Goal: Information Seeking & Learning: Check status

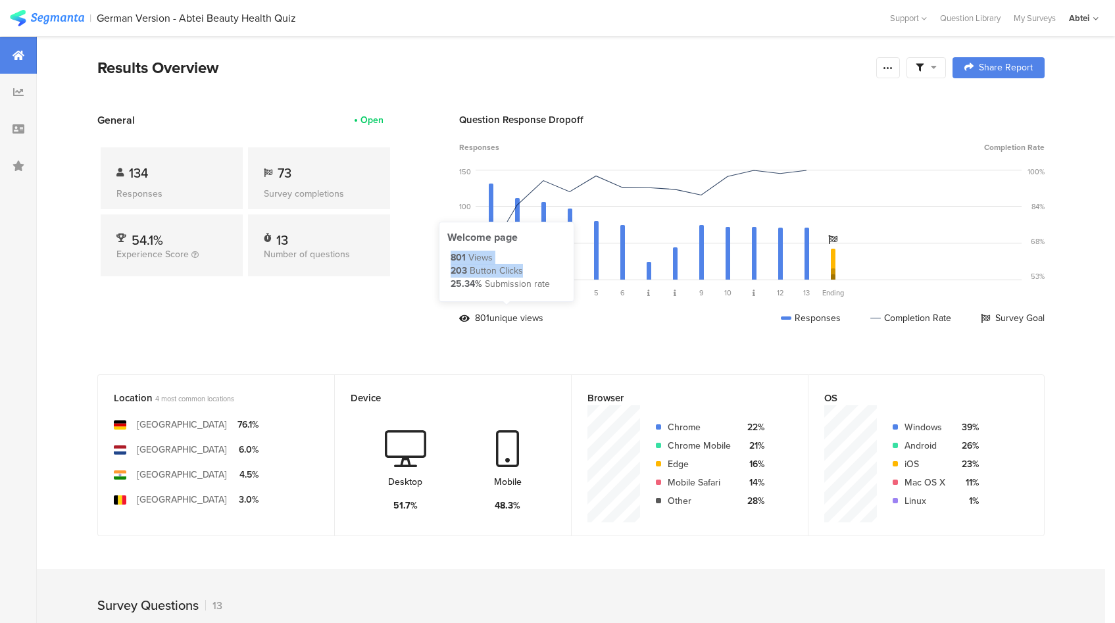
drag, startPoint x: 455, startPoint y: 261, endPoint x: 541, endPoint y: 272, distance: 86.9
click at [541, 272] on div "801 Views 203 Button Clicks 25.34% Submission rate" at bounding box center [508, 270] width 115 height 39
copy div "801 Views 203 Button Clicks"
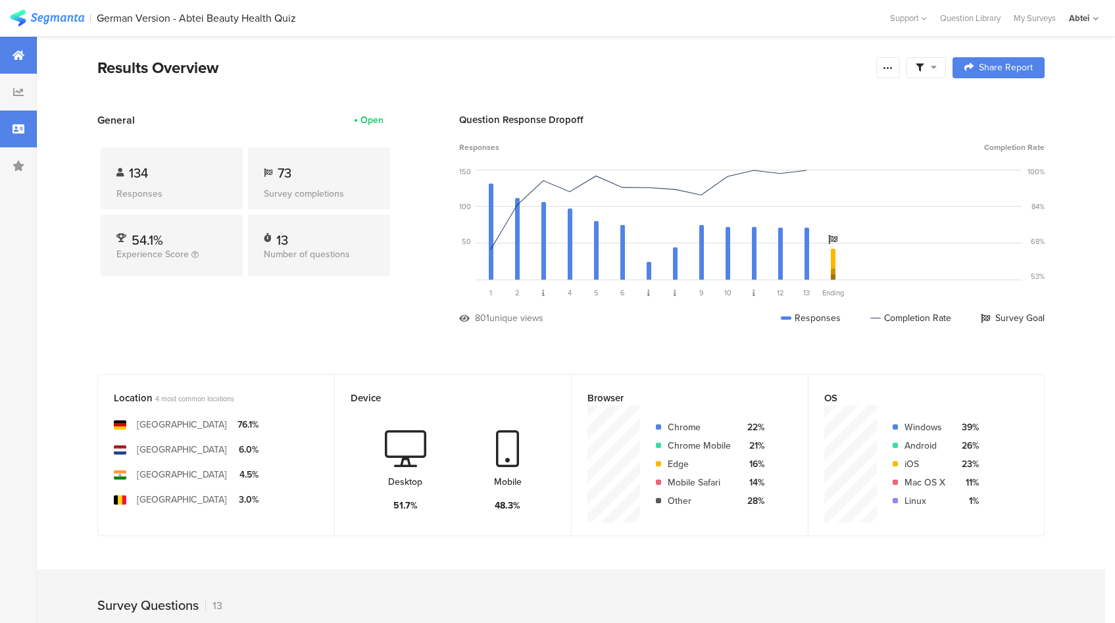
click at [13, 128] on icon at bounding box center [19, 129] width 12 height 11
click at [17, 129] on icon at bounding box center [19, 129] width 12 height 11
click at [30, 133] on div at bounding box center [18, 129] width 37 height 37
click at [11, 124] on div at bounding box center [18, 129] width 37 height 37
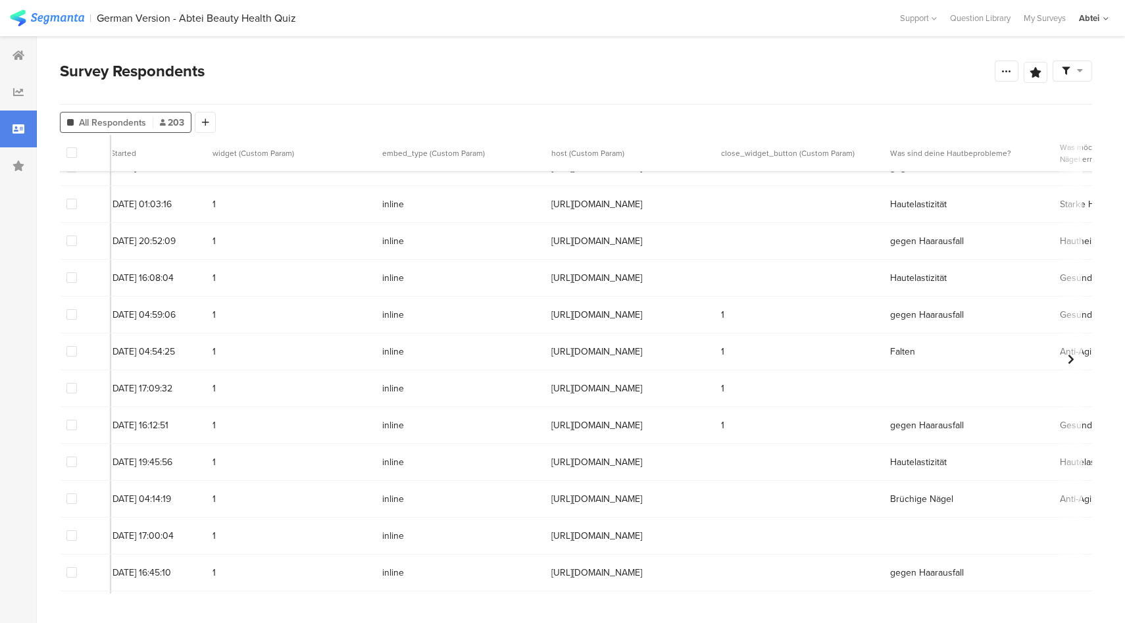
scroll to position [186, 199]
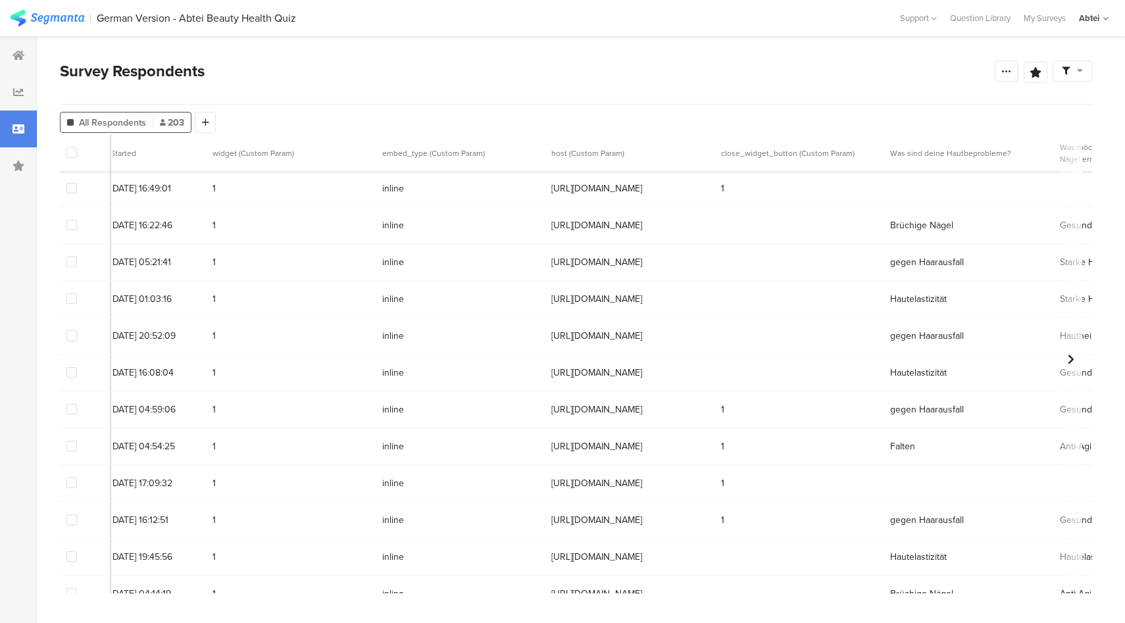
drag, startPoint x: 809, startPoint y: 372, endPoint x: 664, endPoint y: 189, distance: 233.3
click at [708, 191] on span "[URL][DOMAIN_NAME]" at bounding box center [629, 189] width 157 height 14
drag, startPoint x: 811, startPoint y: 188, endPoint x: 631, endPoint y: 192, distance: 180.3
click at [631, 192] on div "31275916 [DATE] 16:49:01 1 inline [URL][DOMAIN_NAME] 1" at bounding box center [1135, 188] width 2549 height 37
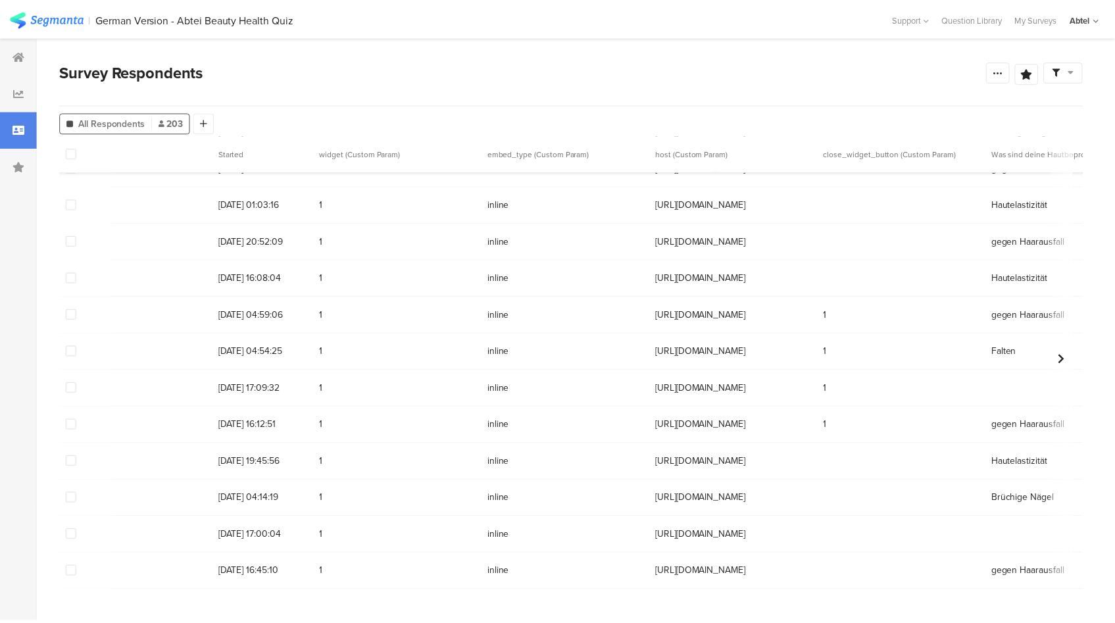
scroll to position [280, 0]
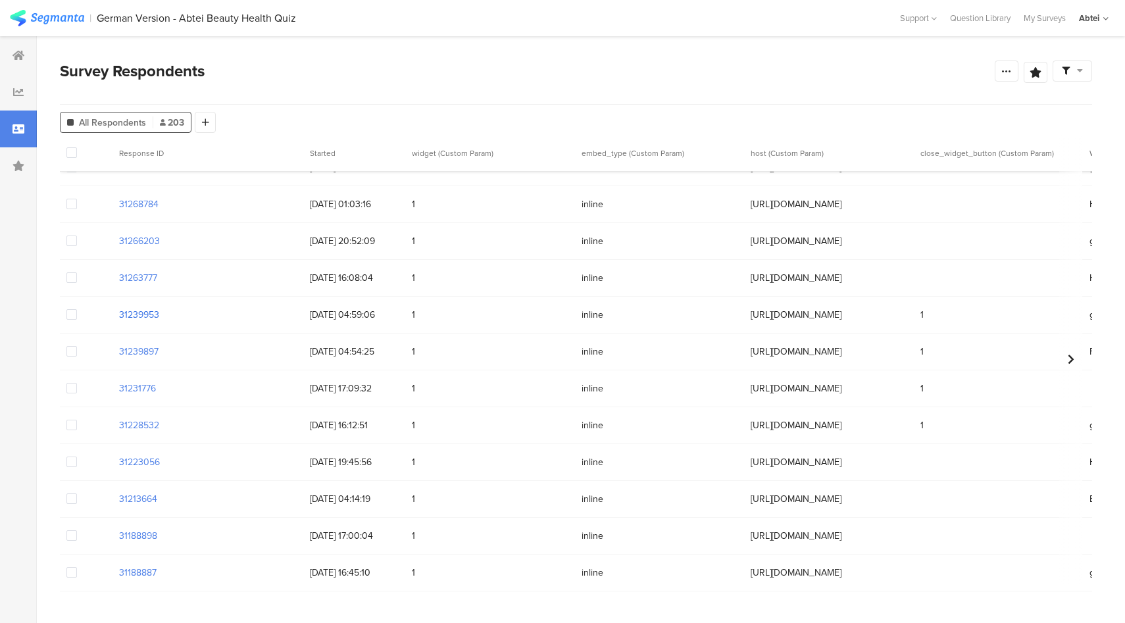
click at [153, 314] on section "31239953" at bounding box center [139, 315] width 40 height 14
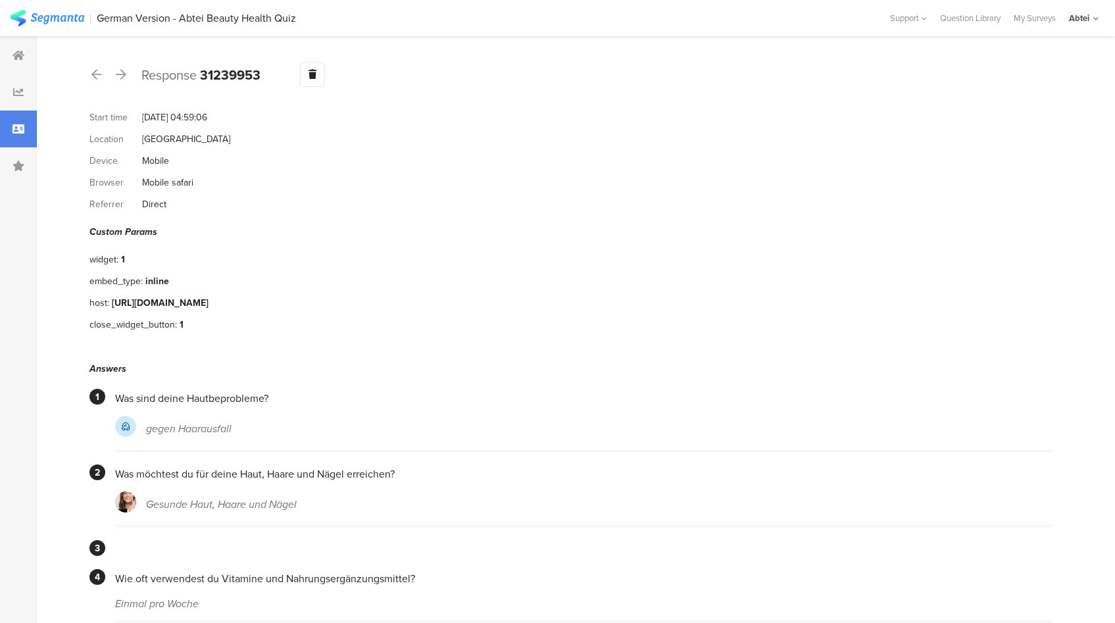
drag, startPoint x: 322, startPoint y: 298, endPoint x: 391, endPoint y: 297, distance: 68.4
click at [209, 297] on div "[URL][DOMAIN_NAME]" at bounding box center [160, 303] width 97 height 14
drag, startPoint x: 458, startPoint y: 297, endPoint x: 487, endPoint y: 297, distance: 28.9
click at [209, 297] on div "[URL][DOMAIN_NAME]" at bounding box center [160, 303] width 97 height 14
click at [6, 55] on div at bounding box center [18, 55] width 37 height 37
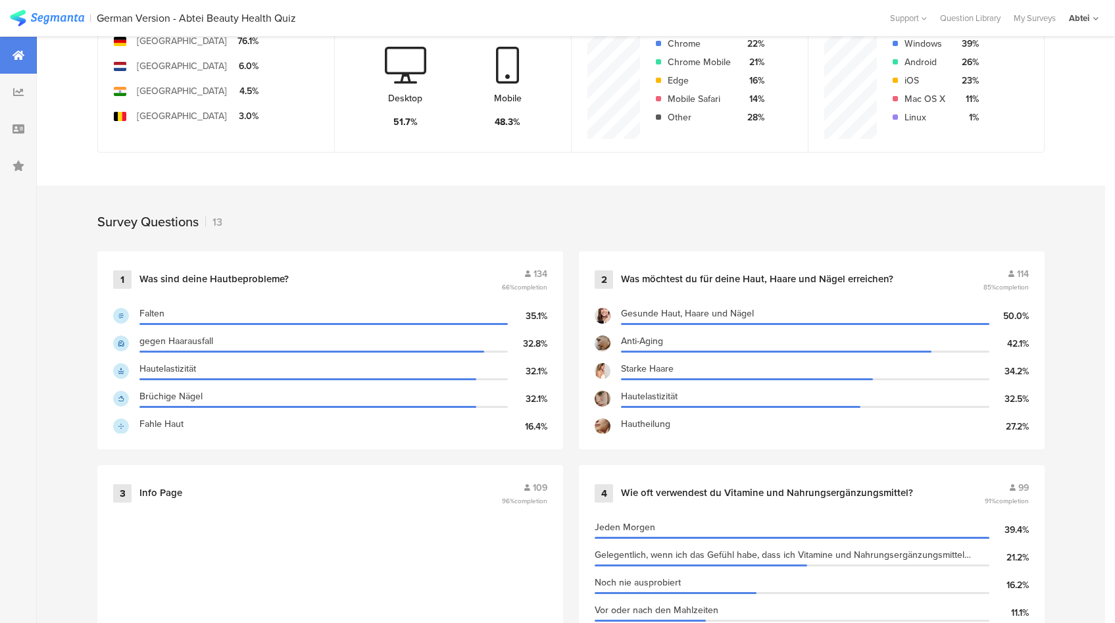
scroll to position [389, 0]
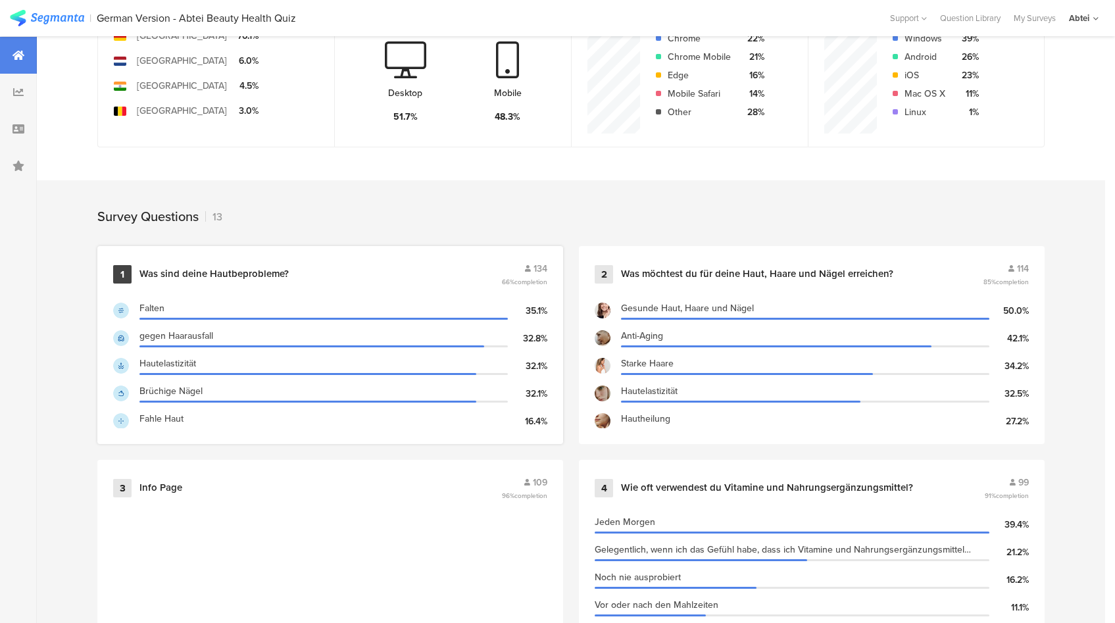
click at [357, 268] on div "Was sind deine Hautbeprobleme?" at bounding box center [318, 274] width 359 height 13
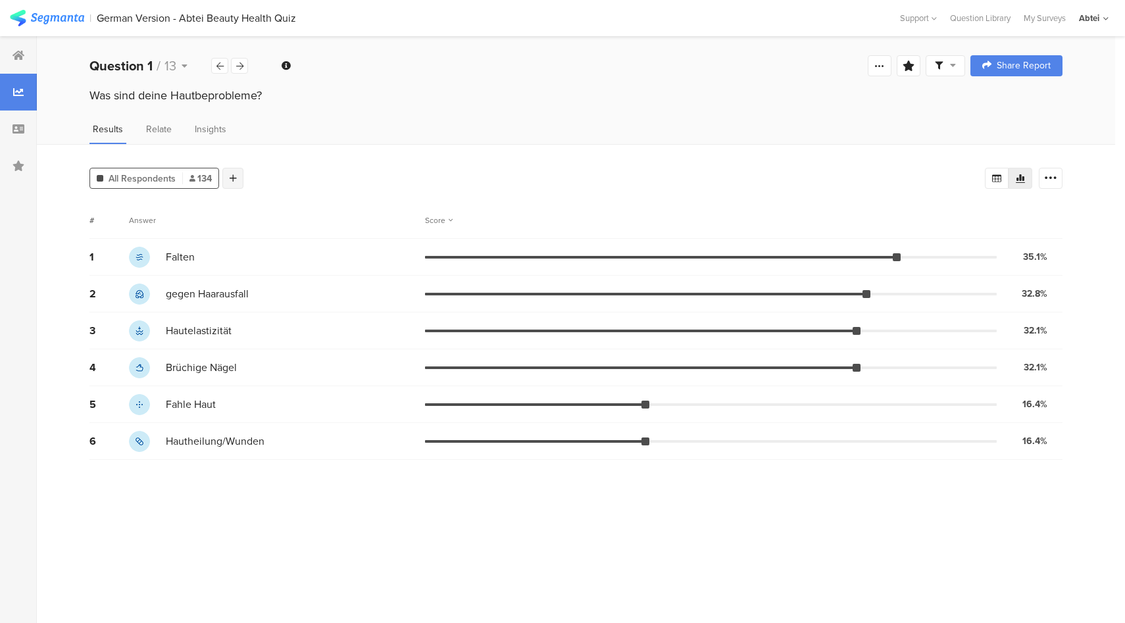
click at [230, 174] on icon at bounding box center [233, 178] width 7 height 9
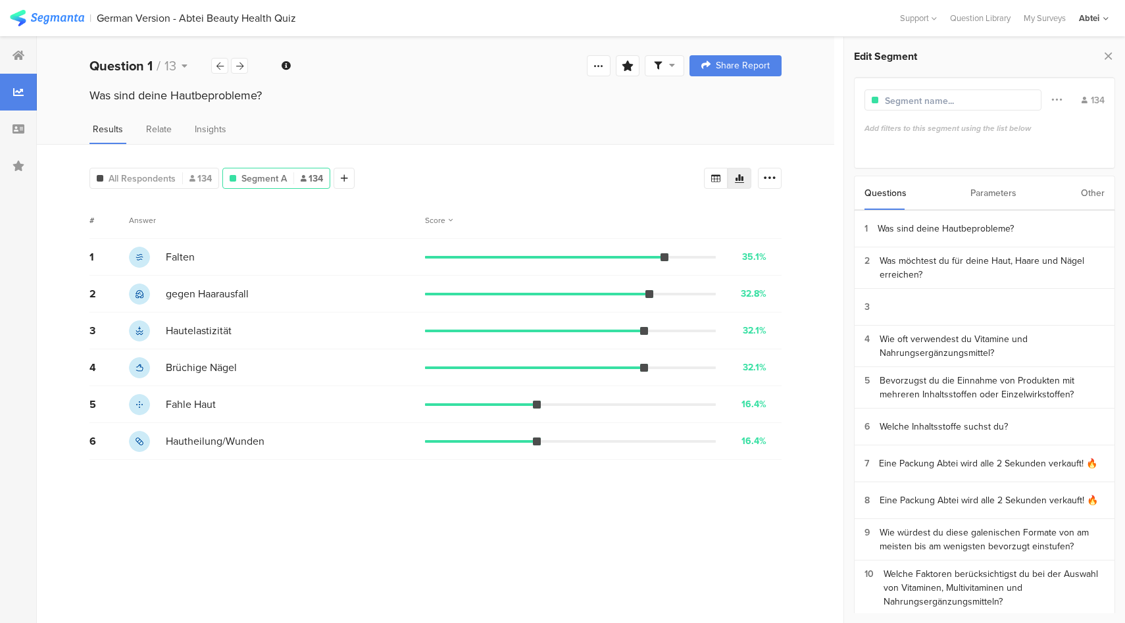
click at [990, 189] on div "Parameters" at bounding box center [993, 193] width 46 height 34
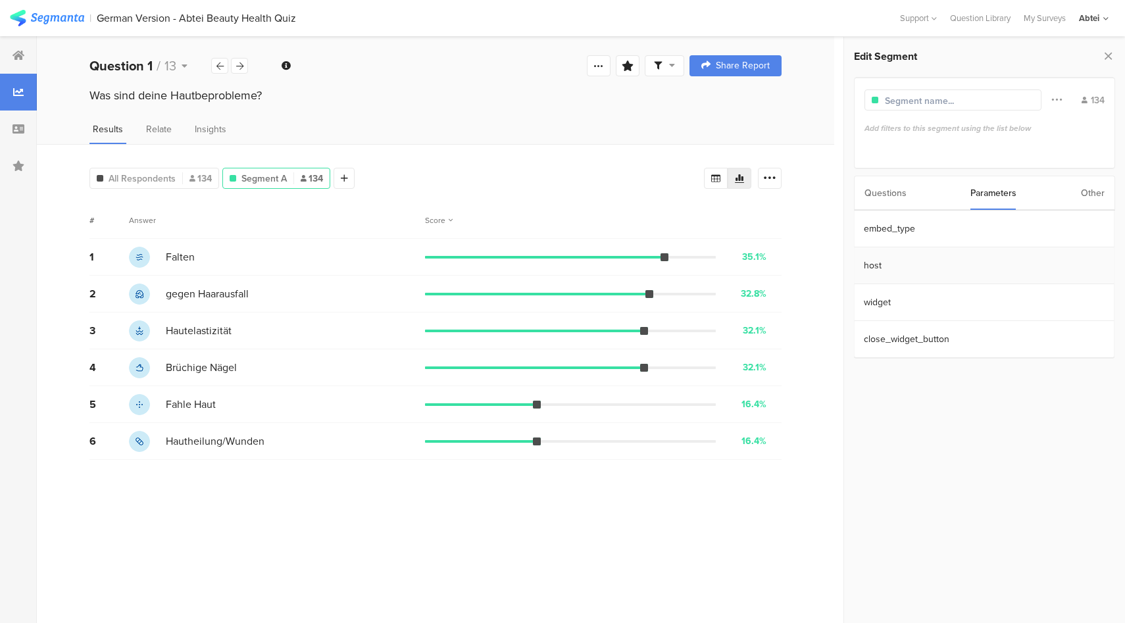
click at [908, 266] on section "host" at bounding box center [984, 265] width 260 height 37
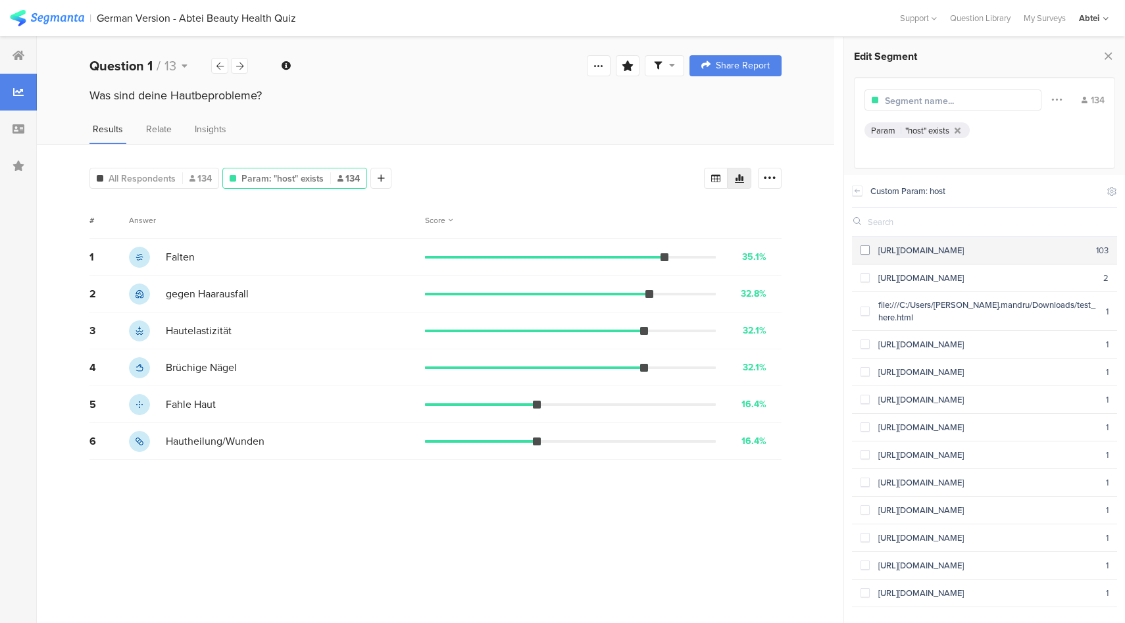
click at [868, 253] on span at bounding box center [865, 249] width 9 height 9
click at [1113, 191] on icon at bounding box center [1112, 191] width 9 height 9
click at [1005, 228] on icon at bounding box center [1004, 224] width 11 height 11
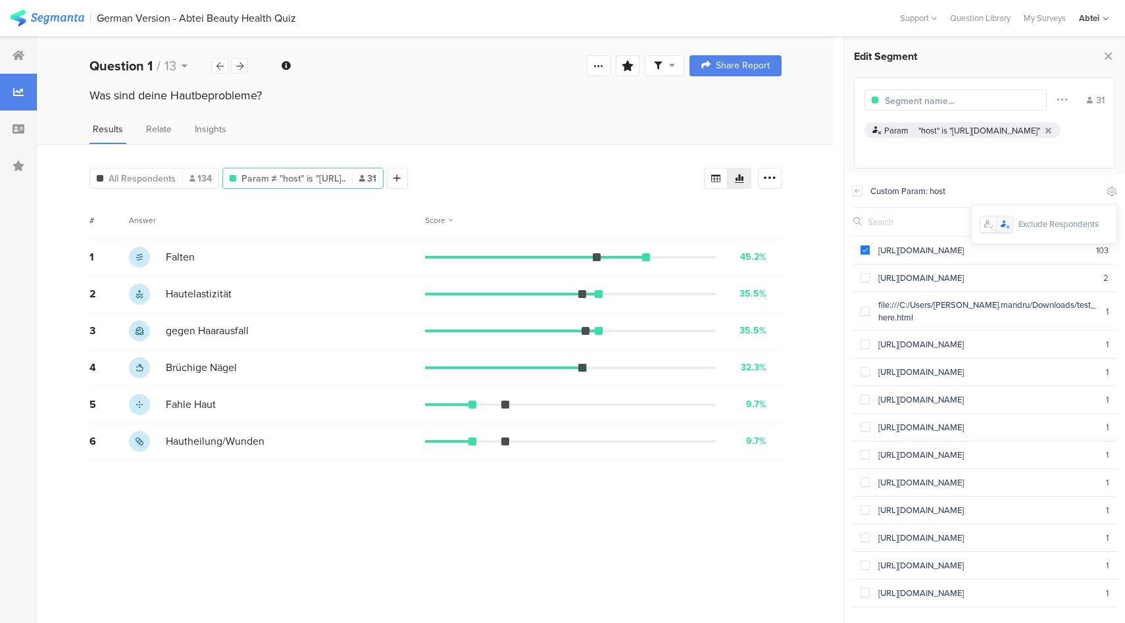
click at [1057, 176] on div "Custom Param: host" at bounding box center [985, 191] width 266 height 33
click at [408, 179] on div at bounding box center [397, 178] width 21 height 21
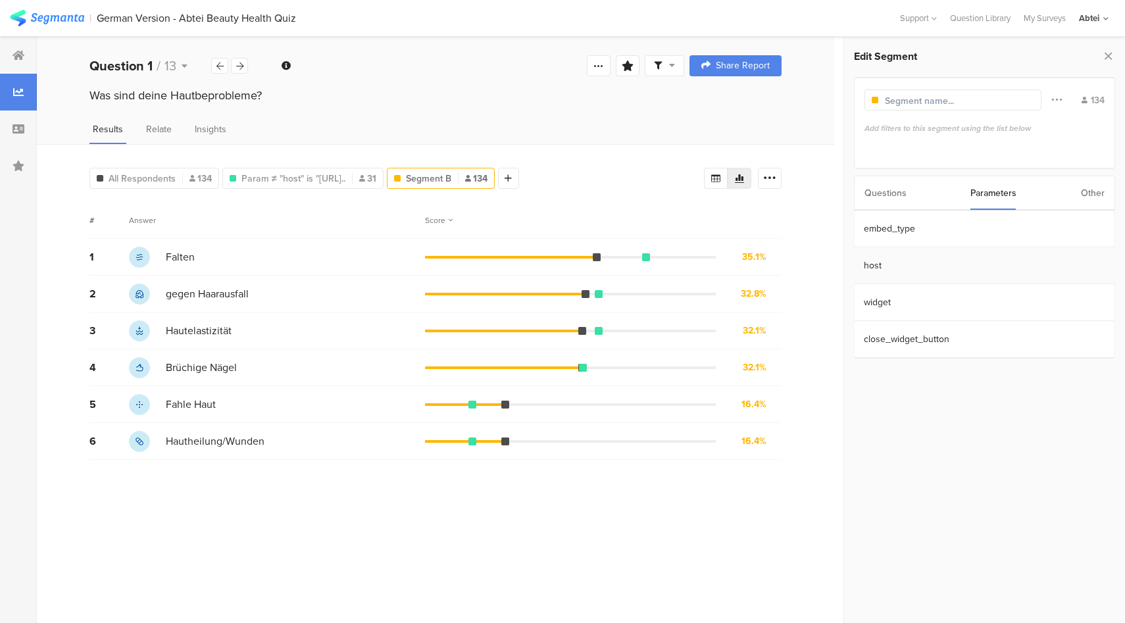
click at [935, 264] on section "host" at bounding box center [984, 265] width 260 height 37
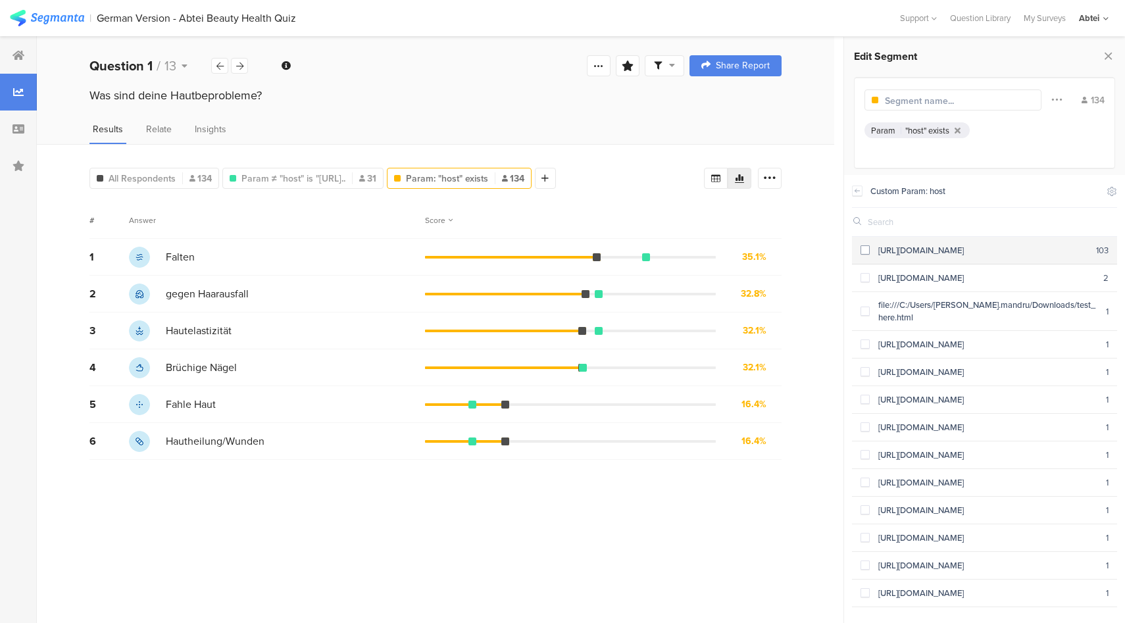
click at [866, 251] on span at bounding box center [865, 249] width 9 height 9
click at [168, 70] on span "13" at bounding box center [170, 66] width 12 height 20
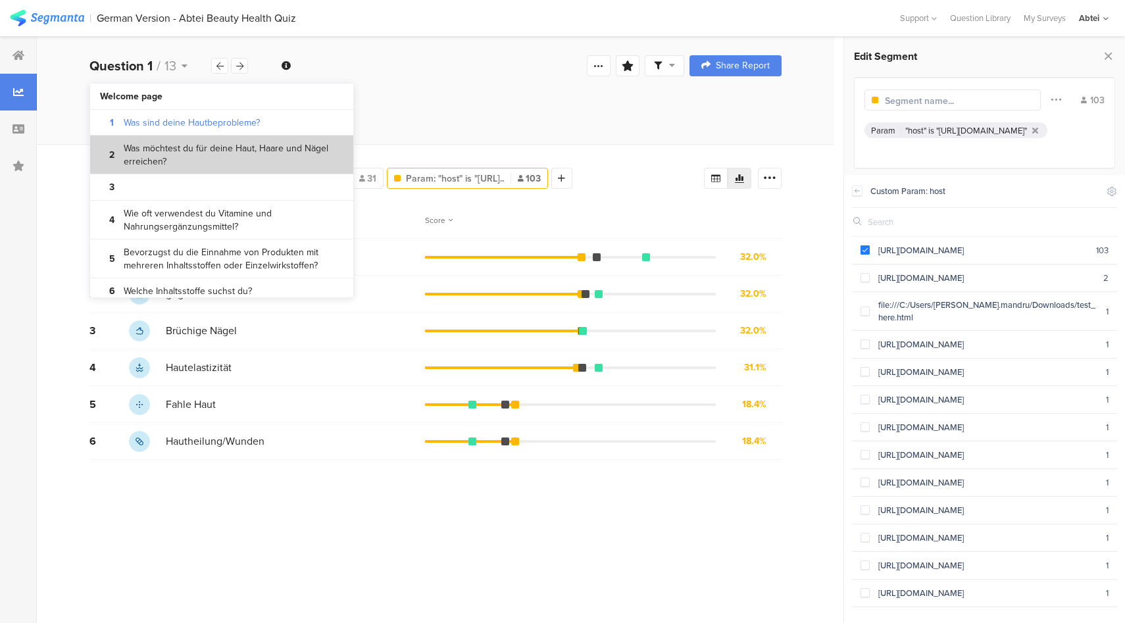
click at [147, 161] on bdi "Was möchtest du für deine Haut, Haare und Nägel erreichen?" at bounding box center [234, 155] width 220 height 26
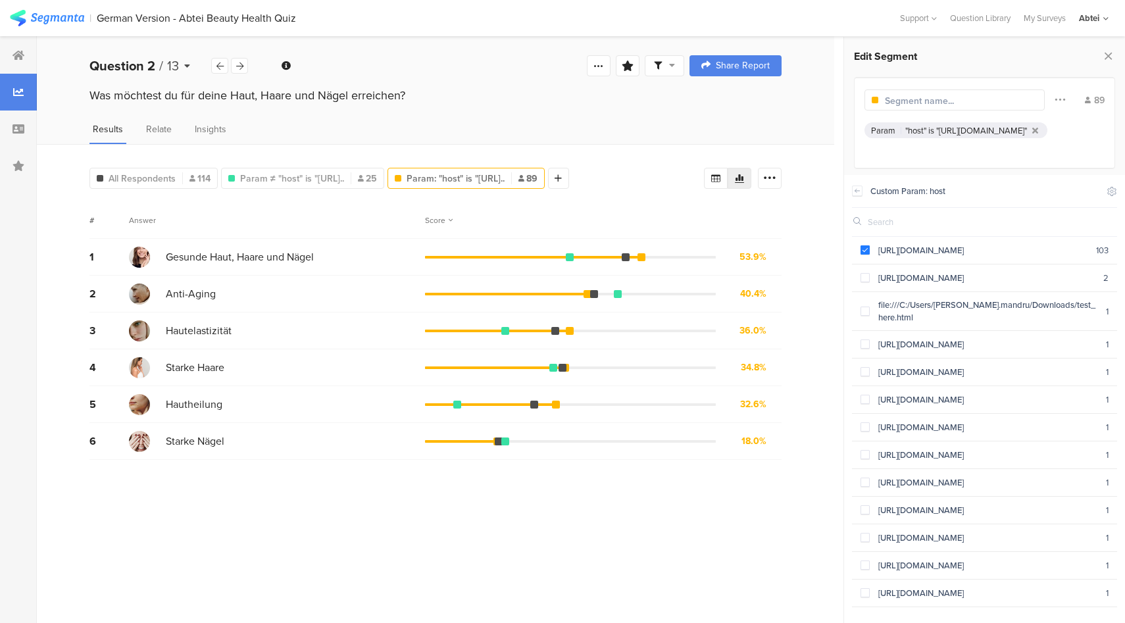
click at [164, 63] on div "Question 2 / 13" at bounding box center [150, 66] width 122 height 20
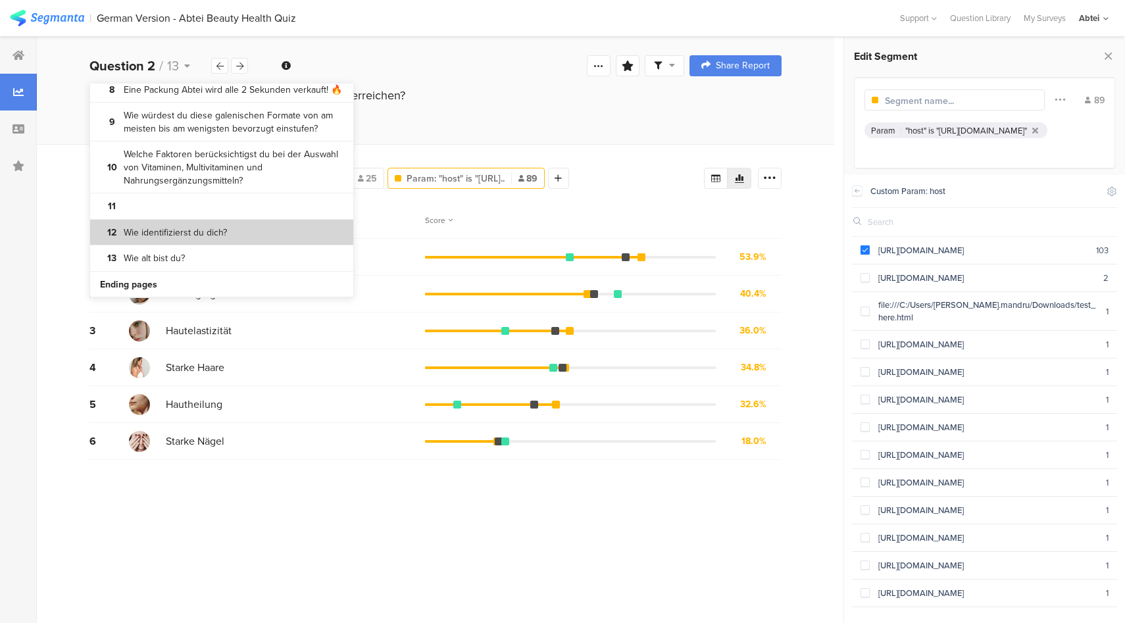
scroll to position [280, 0]
click at [480, 111] on div "Was möchtest du für deine Haut, Haare und Nägel erreichen?" at bounding box center [435, 108] width 797 height 42
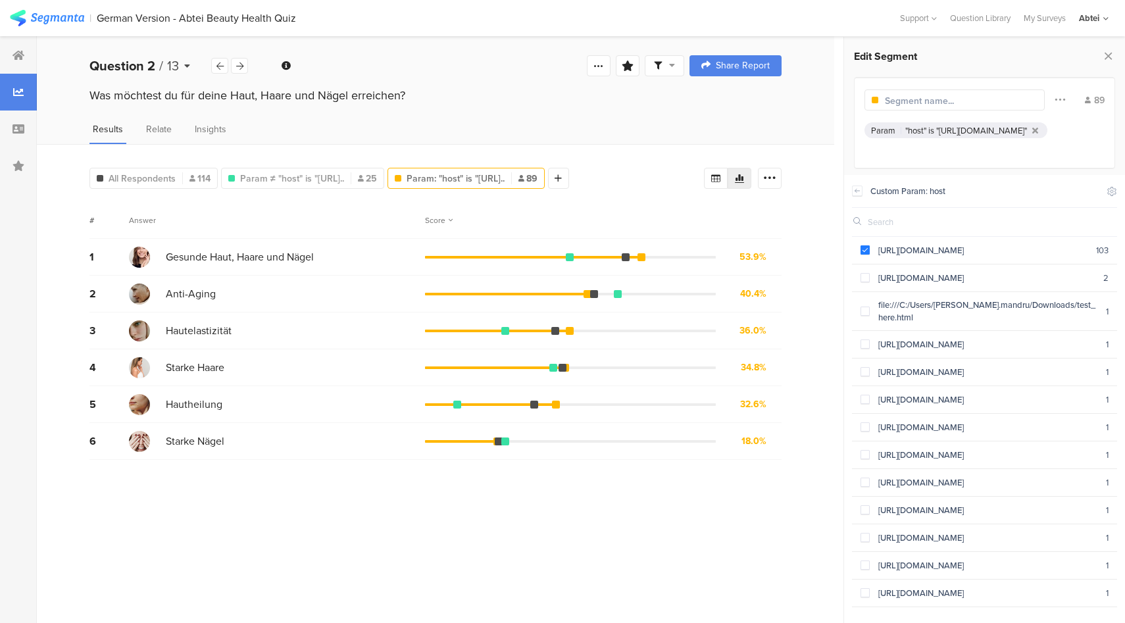
click at [143, 63] on b "Question 2" at bounding box center [122, 66] width 66 height 20
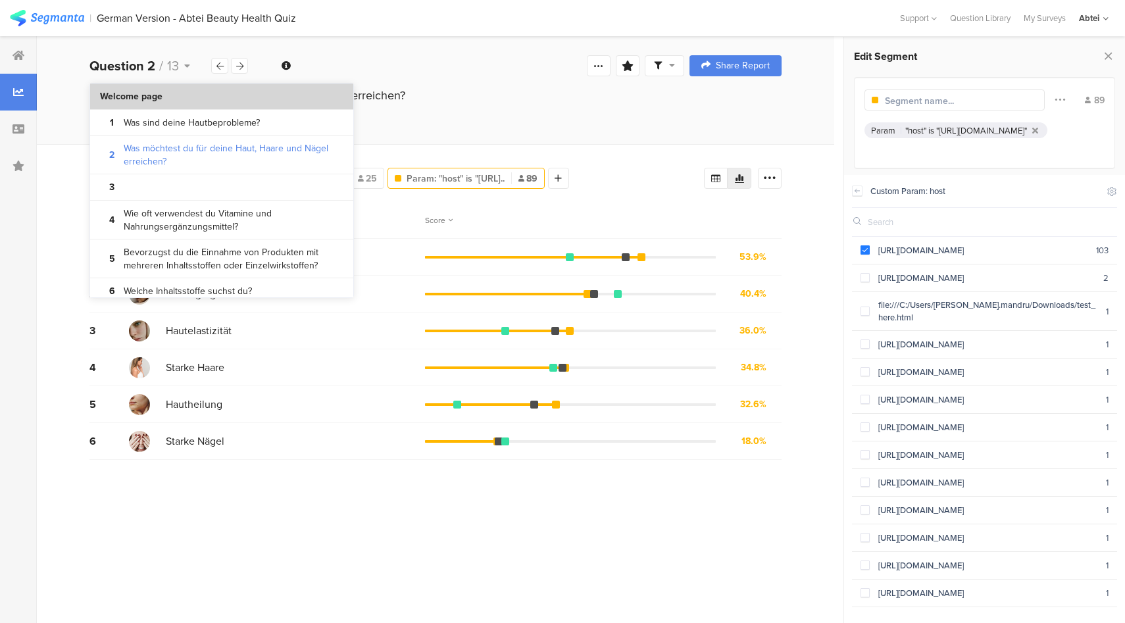
click at [157, 93] on b "Welcome page" at bounding box center [131, 96] width 63 height 13
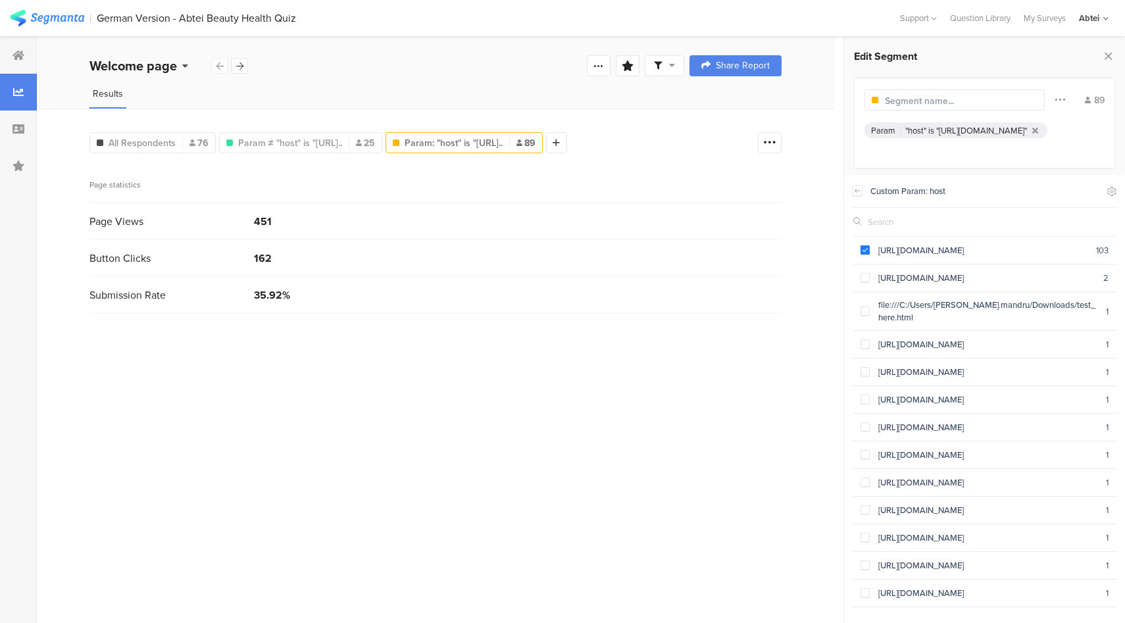
click at [168, 59] on b "Welcome page" at bounding box center [133, 66] width 88 height 20
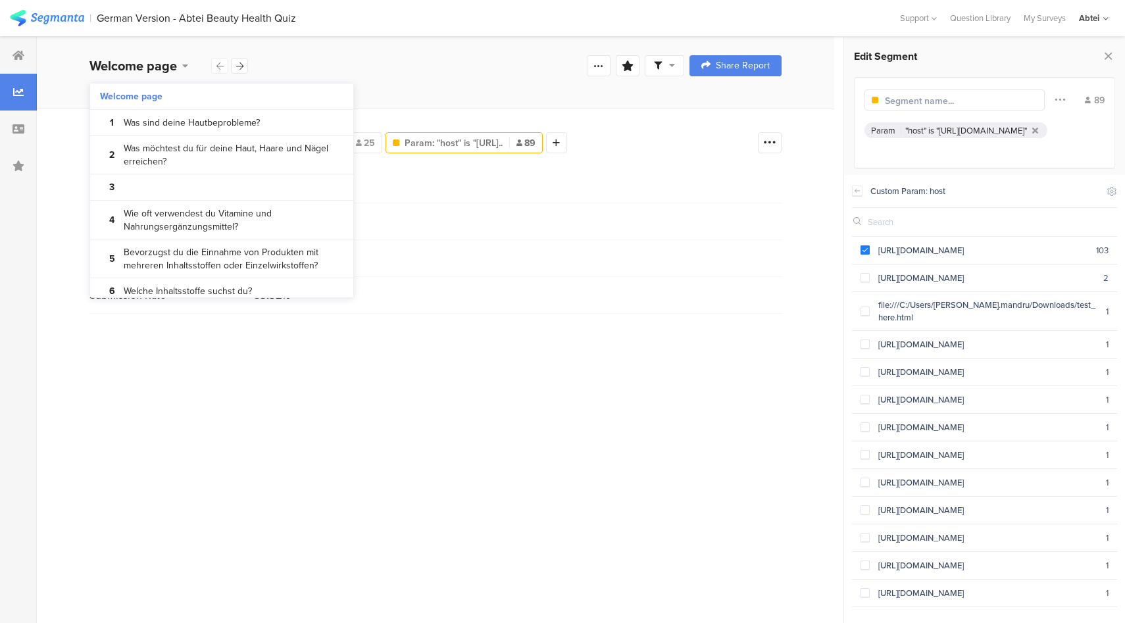
click at [455, 57] on div "Welcome page Confidence Level 95 % Preview survey Edit survey Export Results Pu…" at bounding box center [435, 66] width 797 height 42
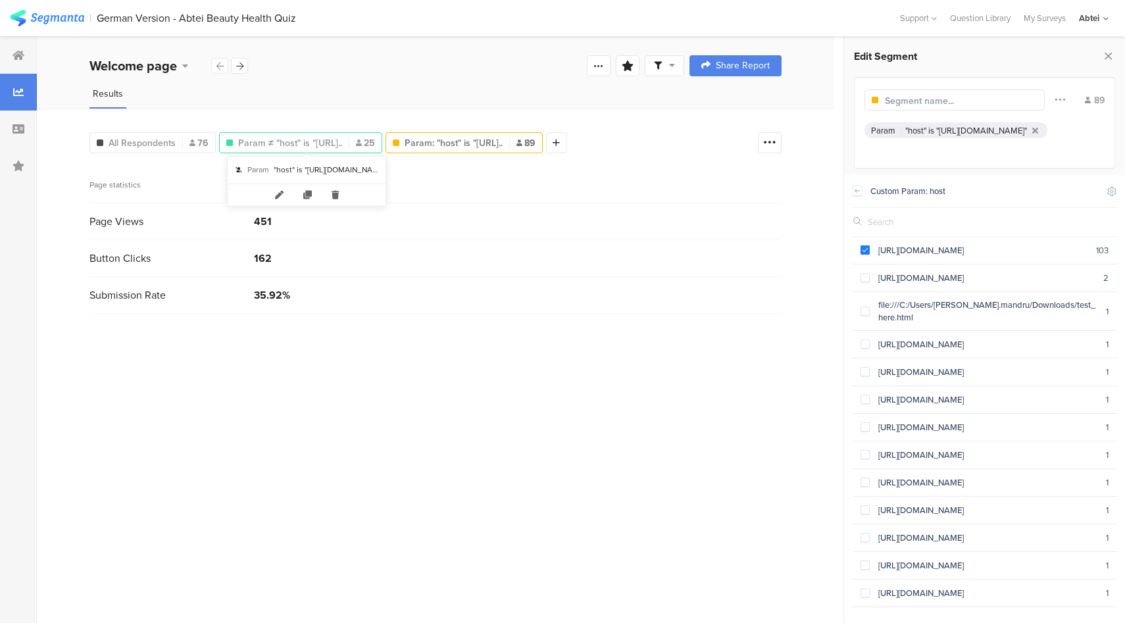
click at [264, 146] on span "Param ≠ "host" is "[URL].." at bounding box center [290, 143] width 104 height 14
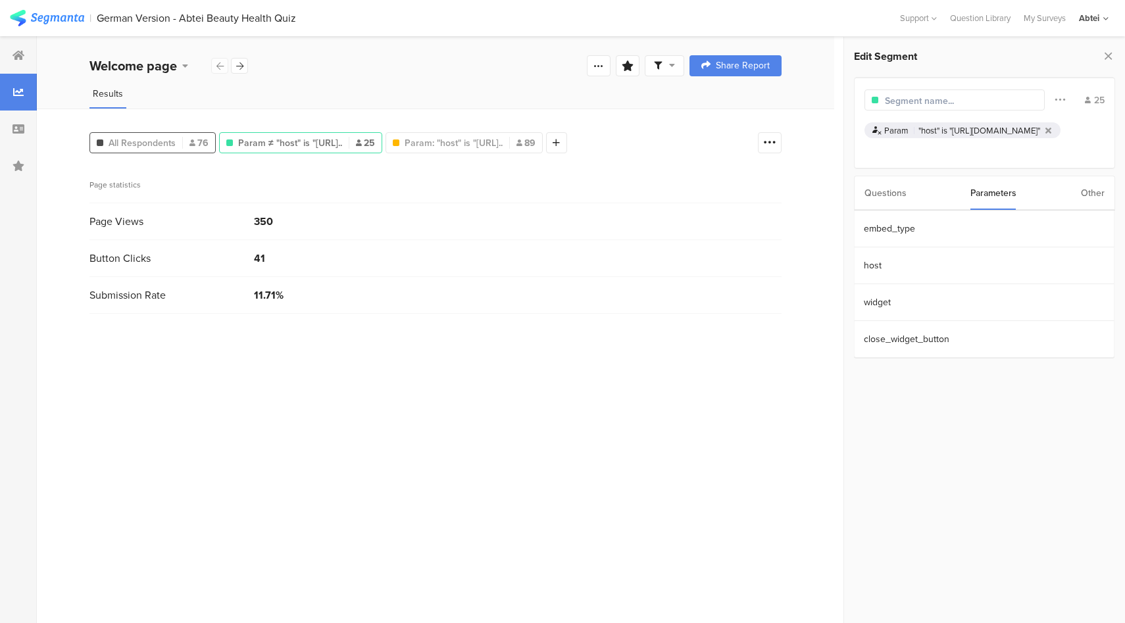
click at [136, 148] on div "All Respondents 76" at bounding box center [152, 142] width 126 height 21
click at [18, 54] on icon at bounding box center [19, 55] width 12 height 11
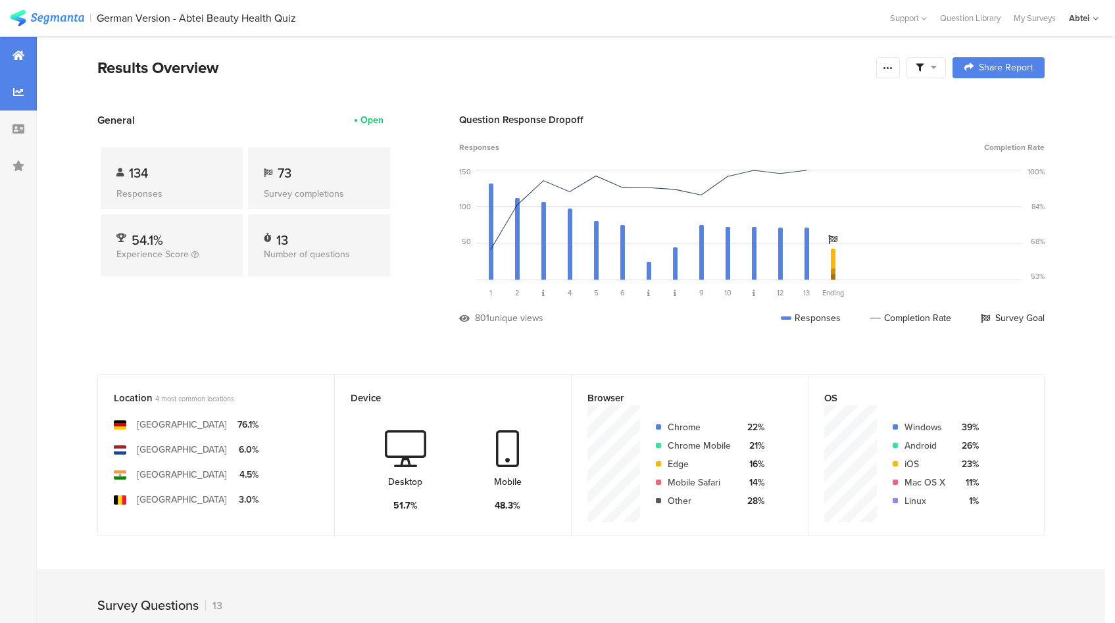
click at [26, 94] on div at bounding box center [18, 92] width 37 height 37
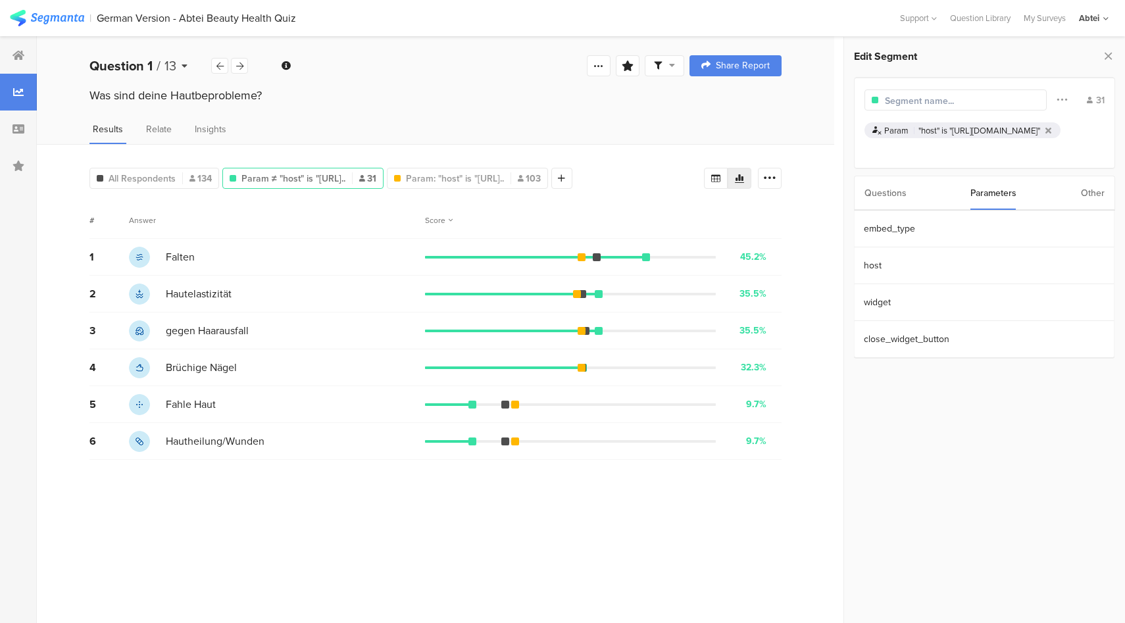
click at [168, 70] on span "13" at bounding box center [170, 66] width 12 height 20
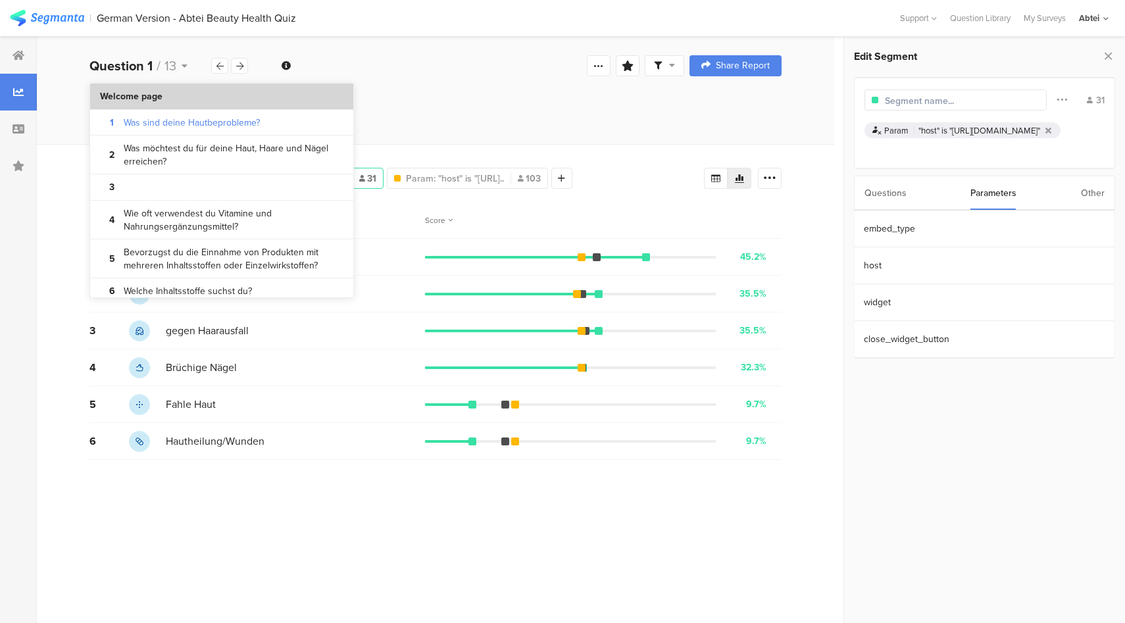
click at [142, 99] on b "Welcome page" at bounding box center [131, 96] width 63 height 13
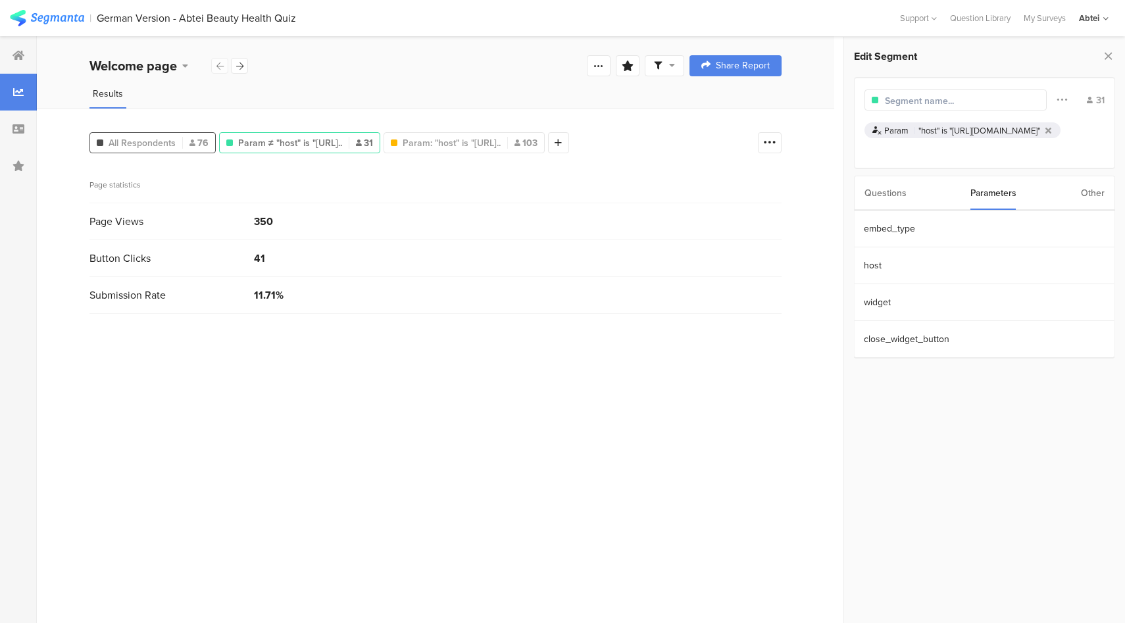
click at [141, 140] on span "All Respondents" at bounding box center [142, 143] width 67 height 14
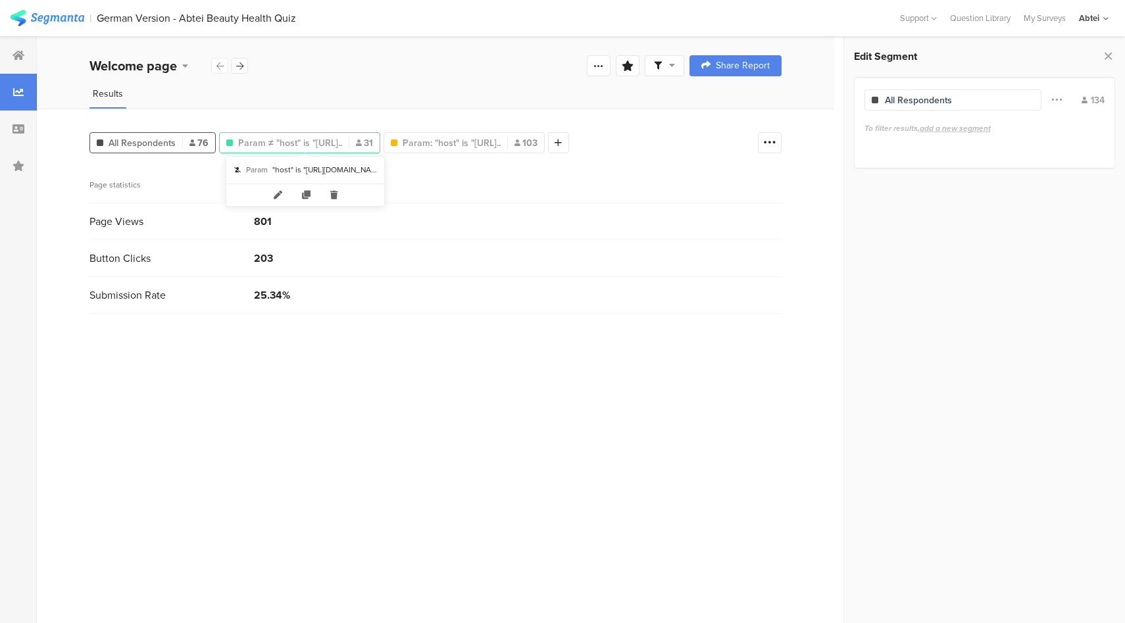
click at [325, 143] on span "Param ≠ "host" is "[URL].." at bounding box center [290, 143] width 104 height 14
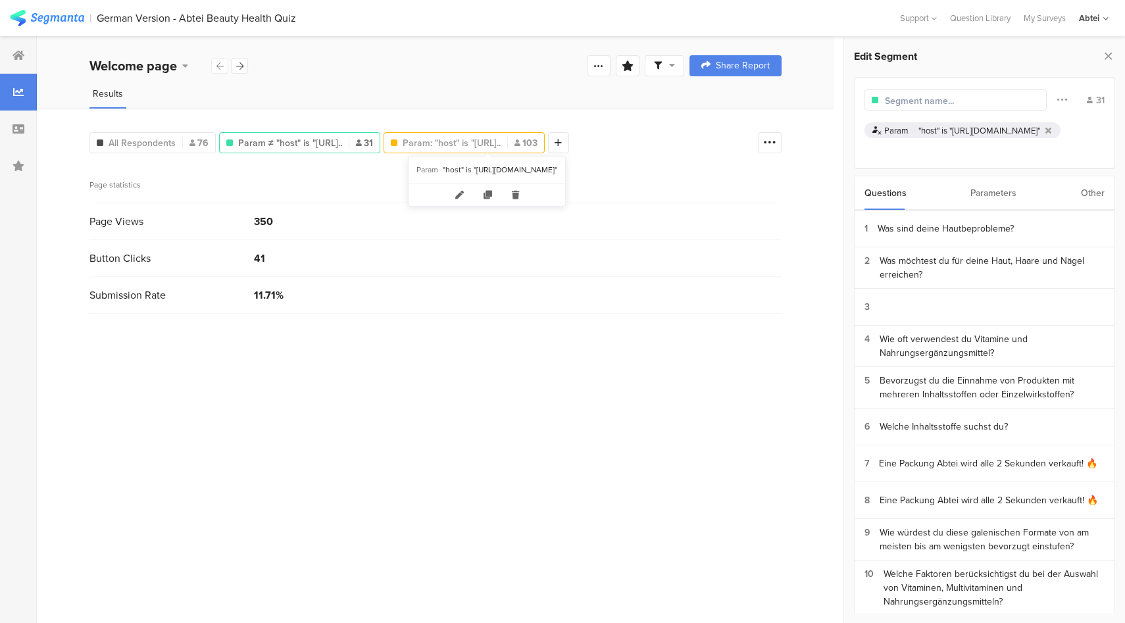
click at [474, 138] on span "Param: "host" is "[URL].." at bounding box center [452, 143] width 98 height 14
click at [269, 138] on span "Param ≠ "host" is "[URL].." at bounding box center [290, 143] width 104 height 14
click at [477, 141] on span "Param: "host" is "[URL].." at bounding box center [452, 143] width 98 height 14
click at [165, 56] on b "Welcome page" at bounding box center [133, 66] width 88 height 20
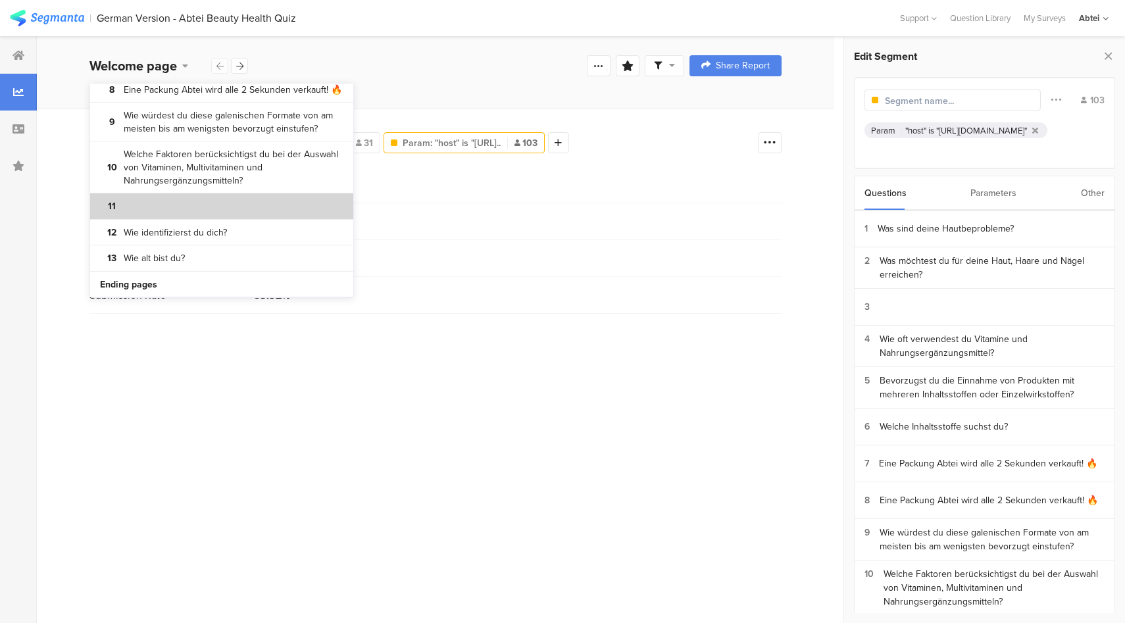
scroll to position [280, 0]
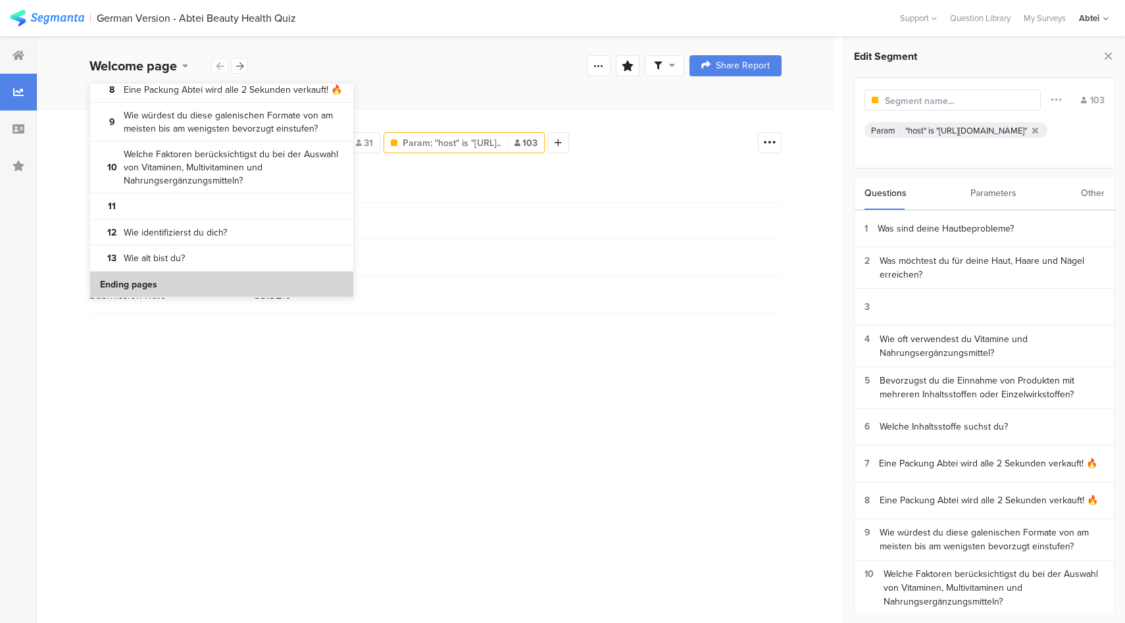
click at [210, 291] on section "Ending pages" at bounding box center [221, 285] width 263 height 26
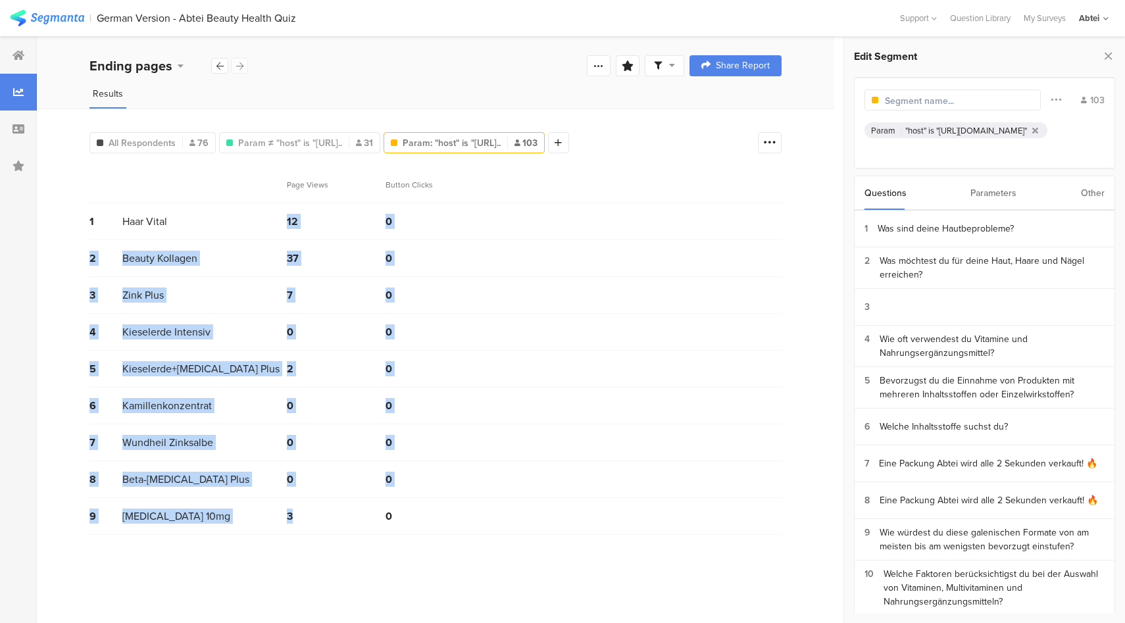
drag, startPoint x: 278, startPoint y: 214, endPoint x: 303, endPoint y: 508, distance: 295.1
click at [304, 516] on section "Page Views Button Clicks 1 Haar Vital 12 0 2 Beauty Kollagen 37 0 3 [PERSON_NAM…" at bounding box center [435, 350] width 692 height 368
click at [305, 468] on div "8 Beta-[MEDICAL_DATA] Plus 0 0" at bounding box center [435, 479] width 692 height 37
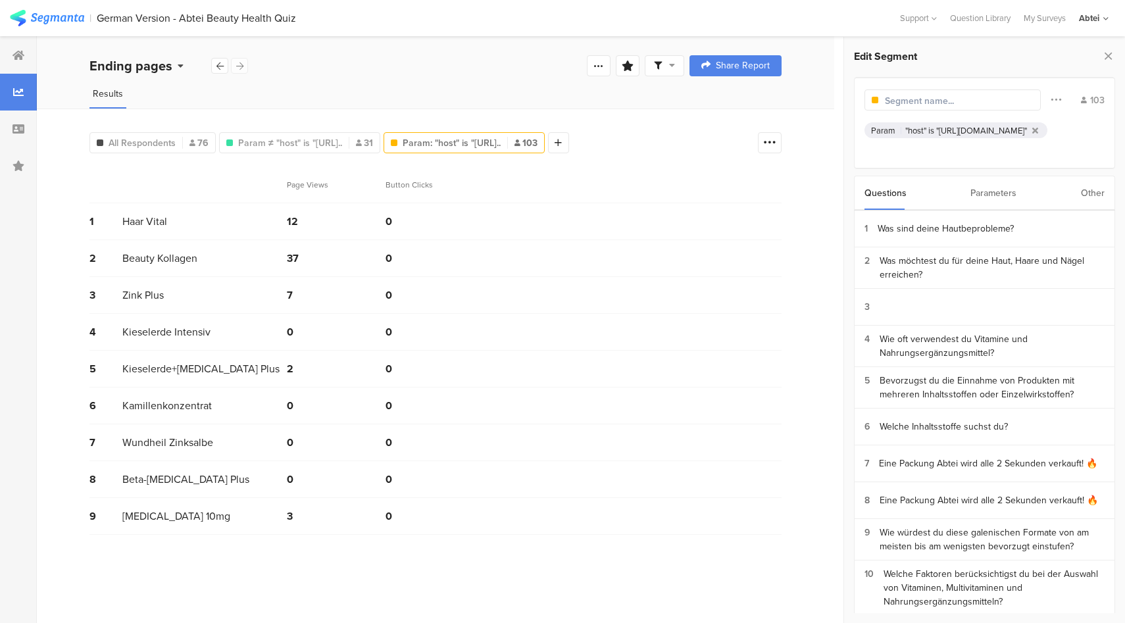
click at [155, 72] on b "Ending pages" at bounding box center [130, 66] width 83 height 20
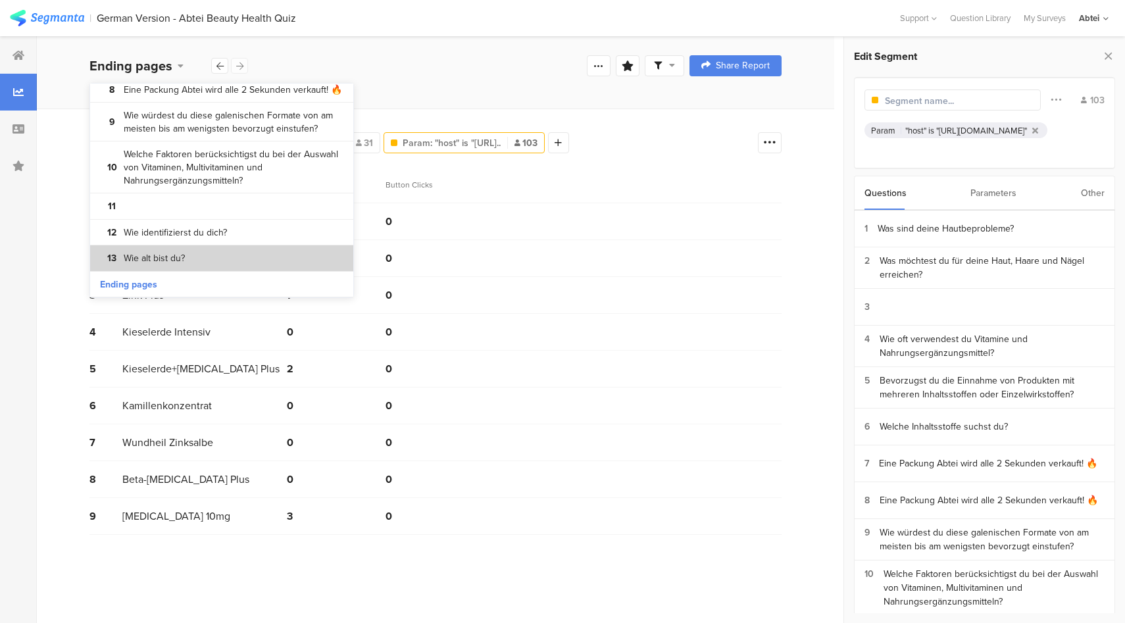
scroll to position [280, 0]
click at [209, 268] on section "13 Wie alt bist du?" at bounding box center [221, 258] width 263 height 26
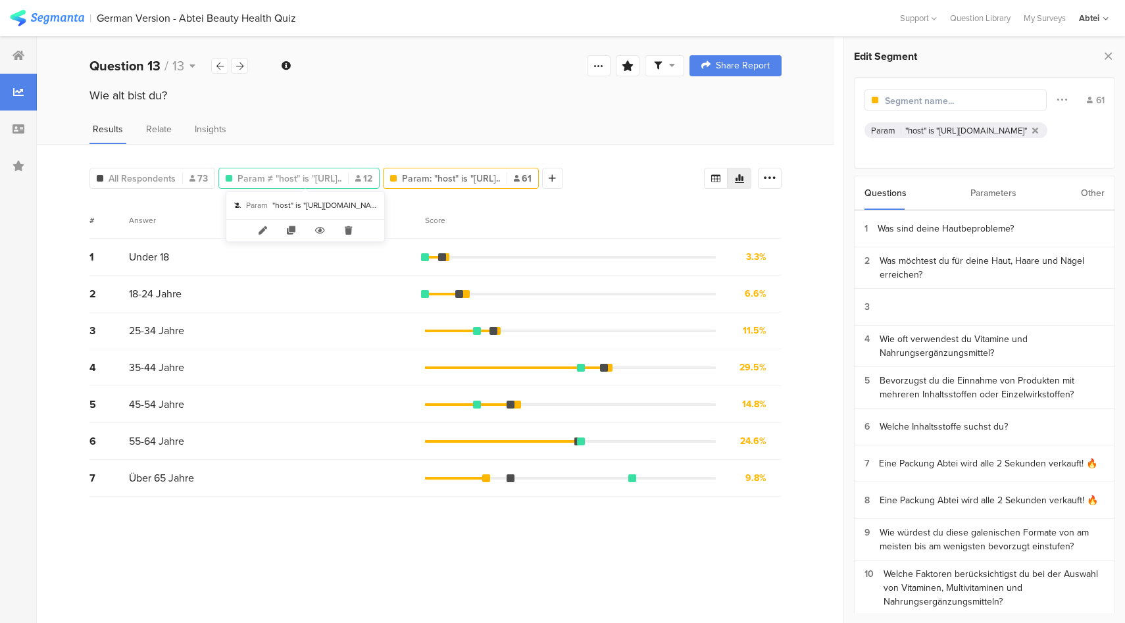
click at [280, 180] on span "Param ≠ "host" is "[URL].." at bounding box center [290, 179] width 104 height 14
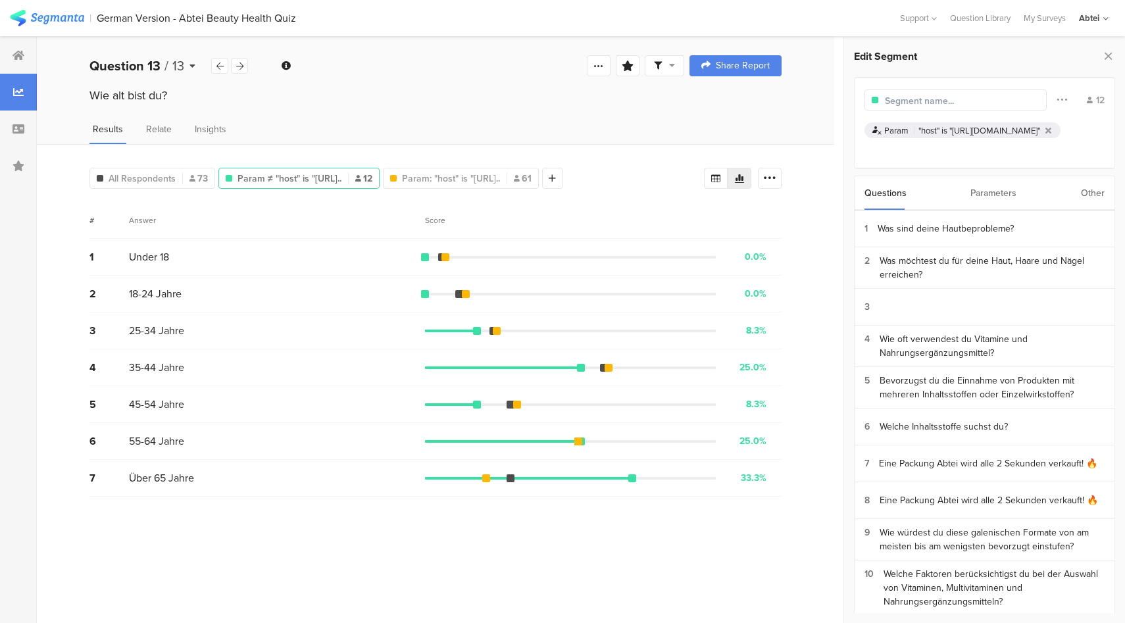
click at [139, 66] on b "Question 13" at bounding box center [124, 66] width 71 height 20
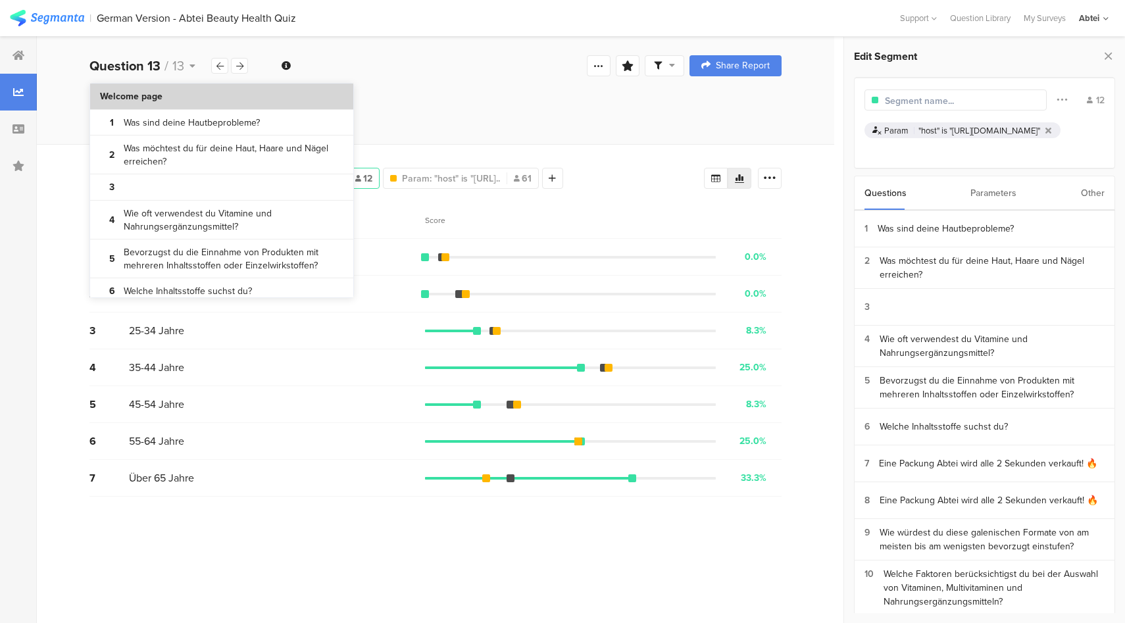
click at [184, 99] on section "Welcome page" at bounding box center [221, 97] width 263 height 26
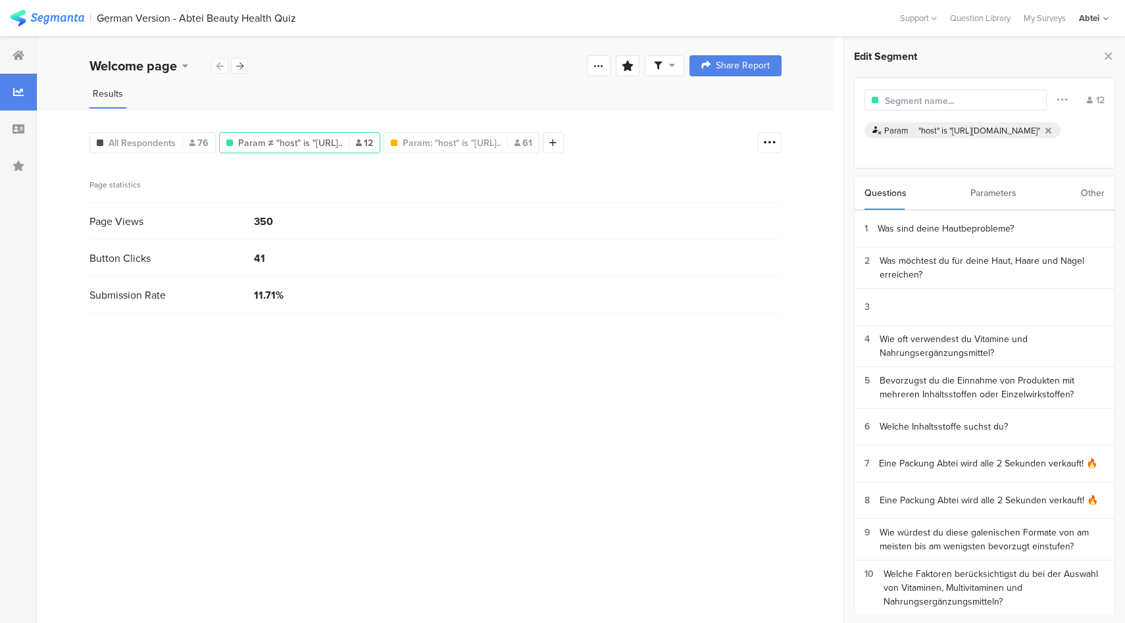
click at [505, 89] on div "Results" at bounding box center [435, 98] width 797 height 22
click at [23, 61] on div at bounding box center [18, 55] width 37 height 37
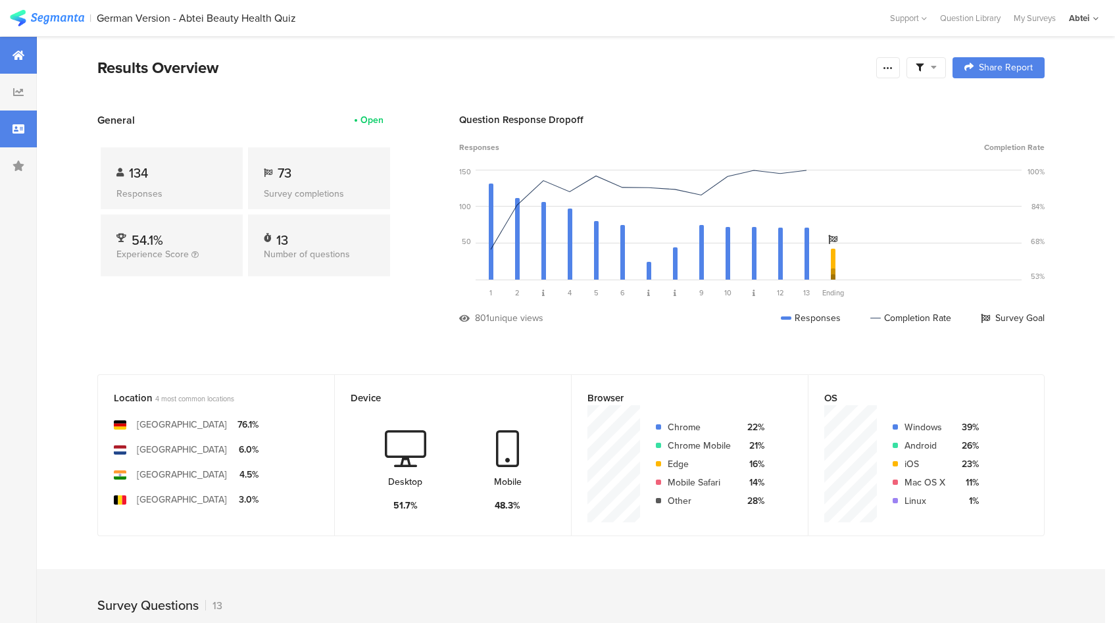
click at [10, 119] on div at bounding box center [18, 129] width 37 height 37
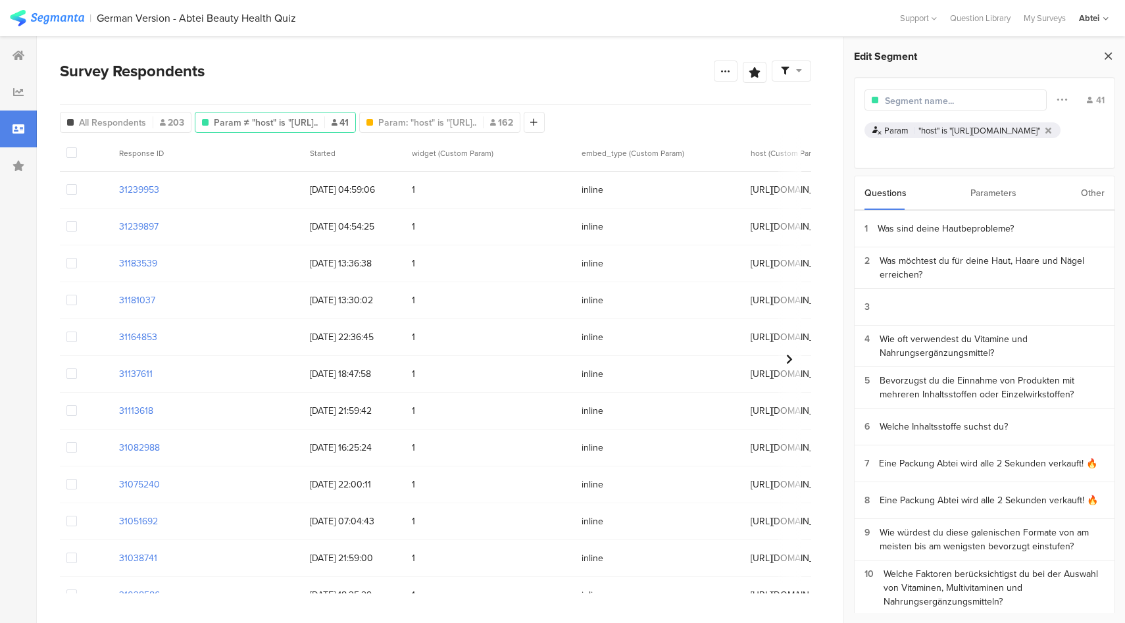
click at [1103, 53] on icon at bounding box center [1108, 56] width 14 height 18
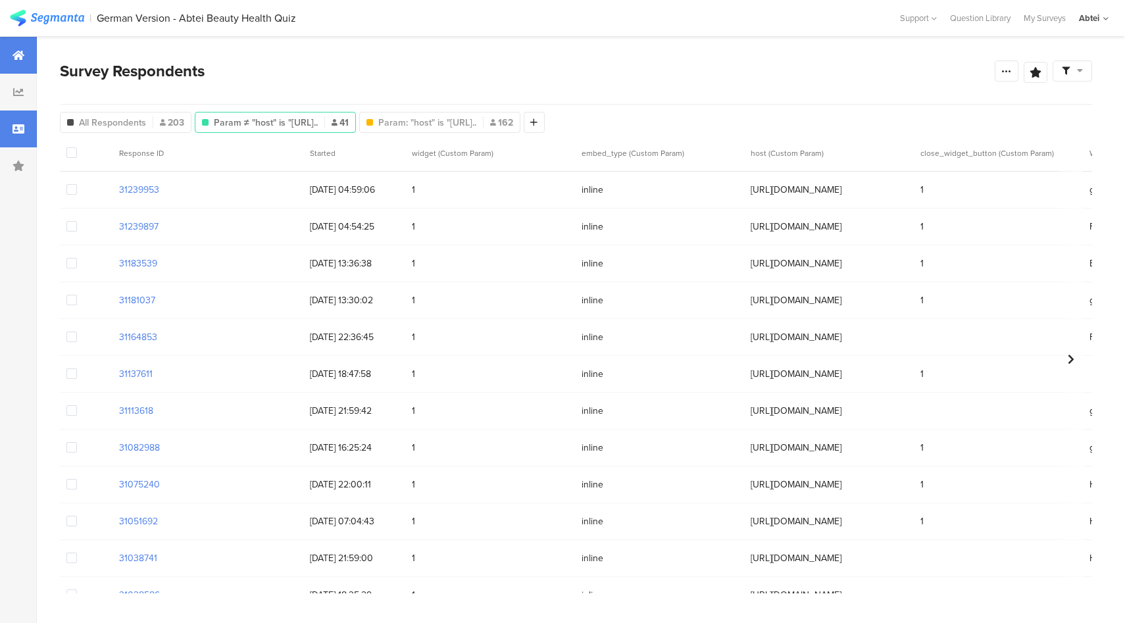
click at [31, 56] on div at bounding box center [18, 55] width 37 height 37
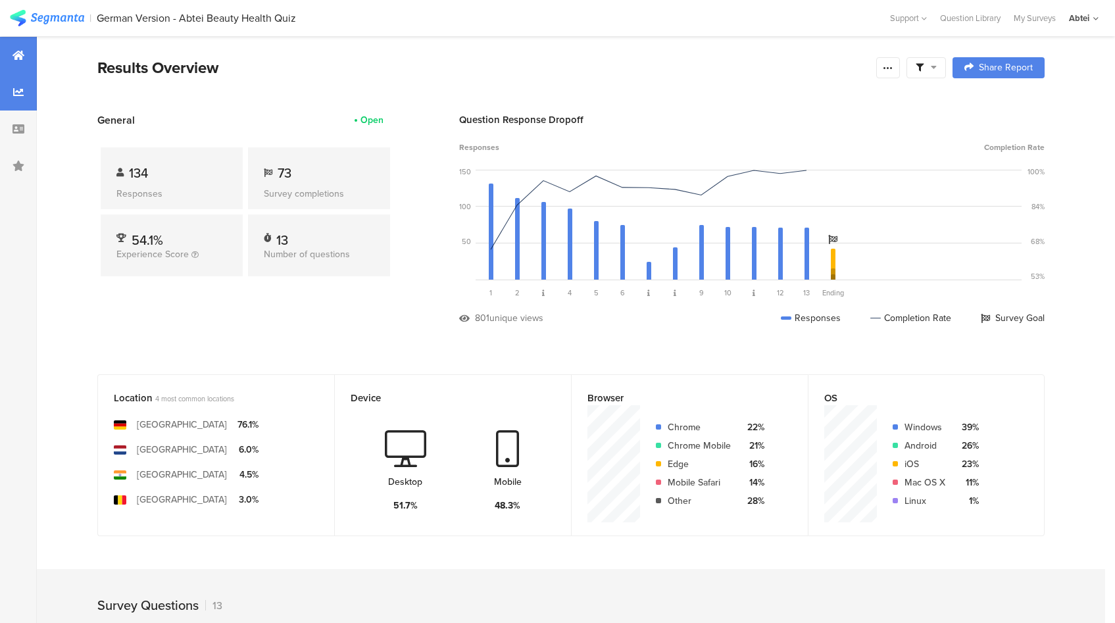
click at [20, 93] on icon at bounding box center [18, 92] width 11 height 11
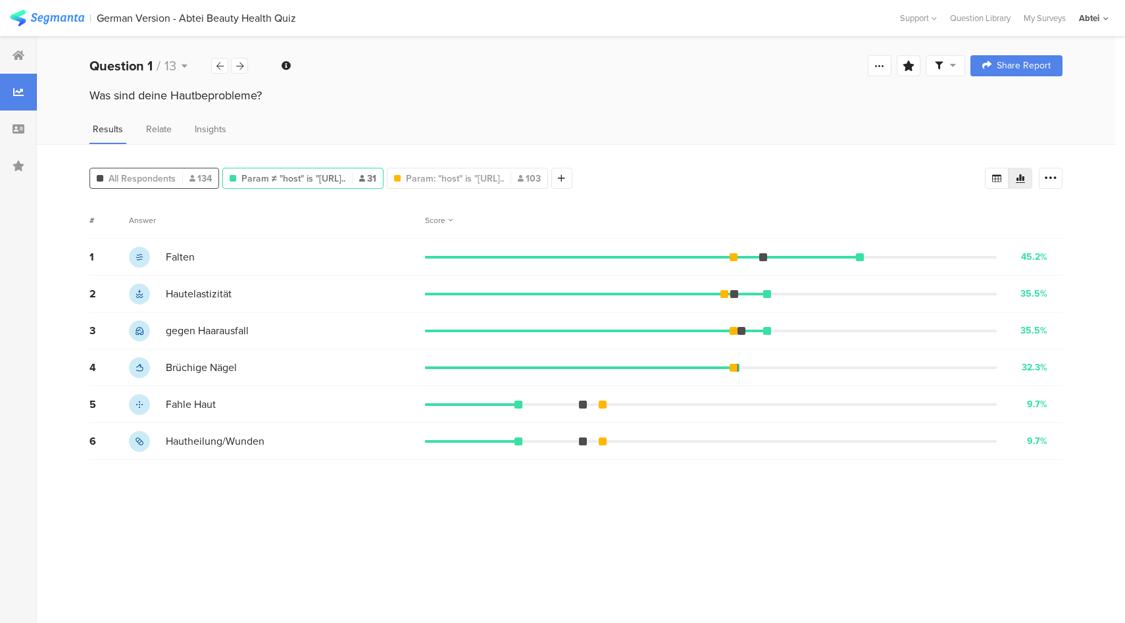
click at [157, 184] on div "All Respondents 134" at bounding box center [154, 178] width 130 height 21
click at [152, 68] on div "Question 1 / 13" at bounding box center [150, 66] width 122 height 20
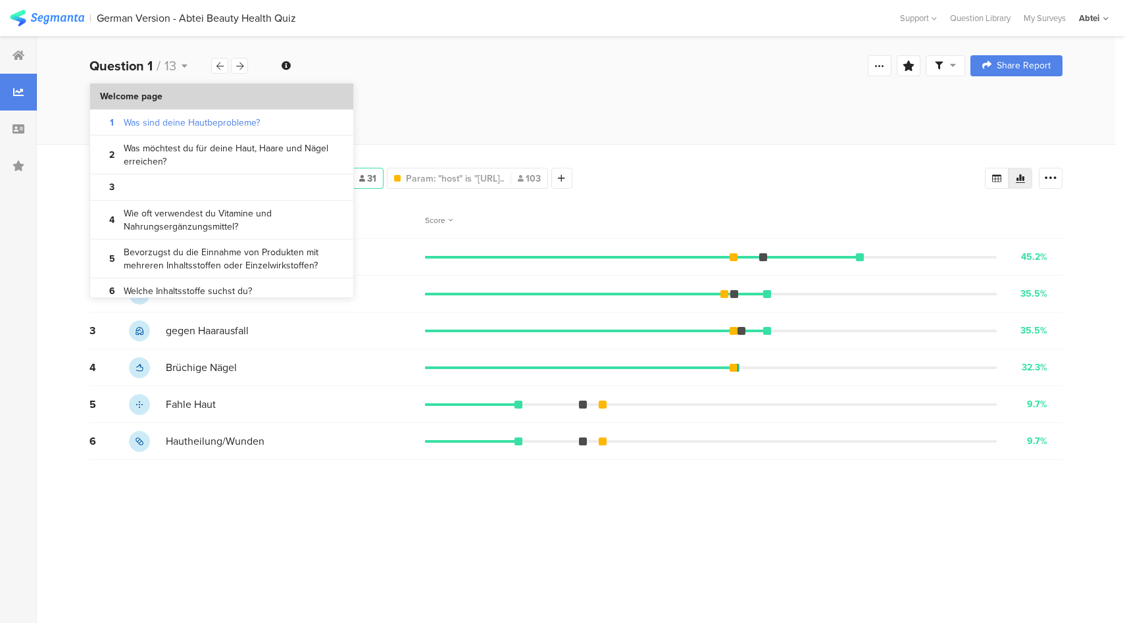
click at [162, 95] on section "Welcome page" at bounding box center [221, 97] width 263 height 26
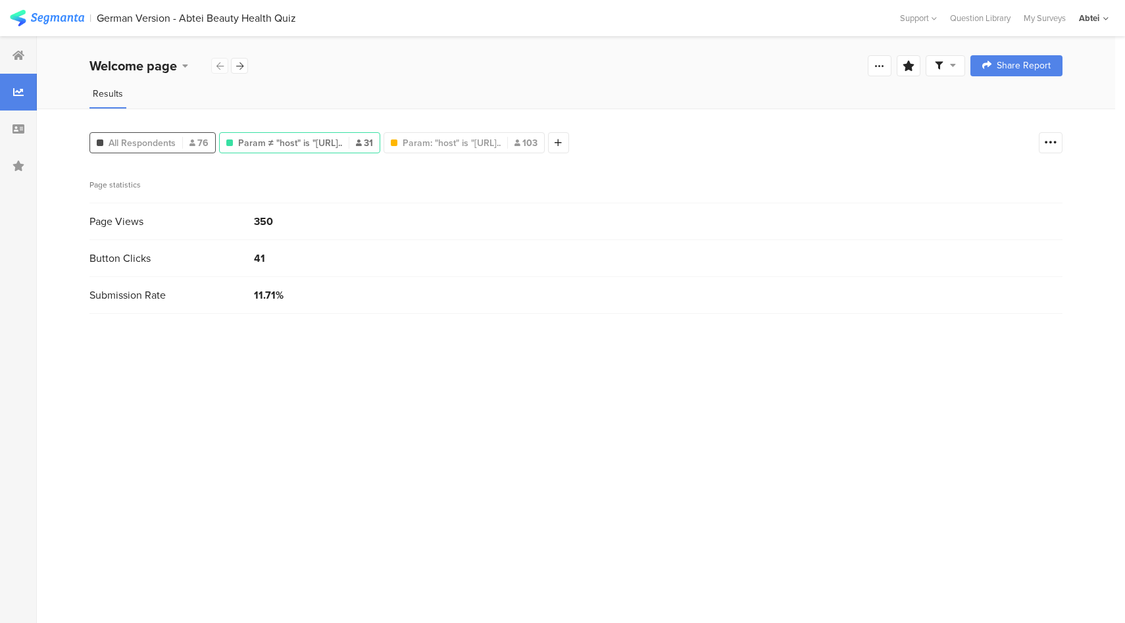
click at [176, 141] on div "All Respondents 76" at bounding box center [152, 143] width 125 height 14
click at [342, 145] on span "Param ≠ "host" is "[URL].." at bounding box center [290, 143] width 104 height 14
click at [484, 143] on span "Param: "host" is "[URL].." at bounding box center [452, 143] width 98 height 14
click at [313, 141] on span "Param ≠ "host" is "[URL].." at bounding box center [290, 143] width 104 height 14
click at [164, 68] on b "Welcome page" at bounding box center [133, 66] width 88 height 20
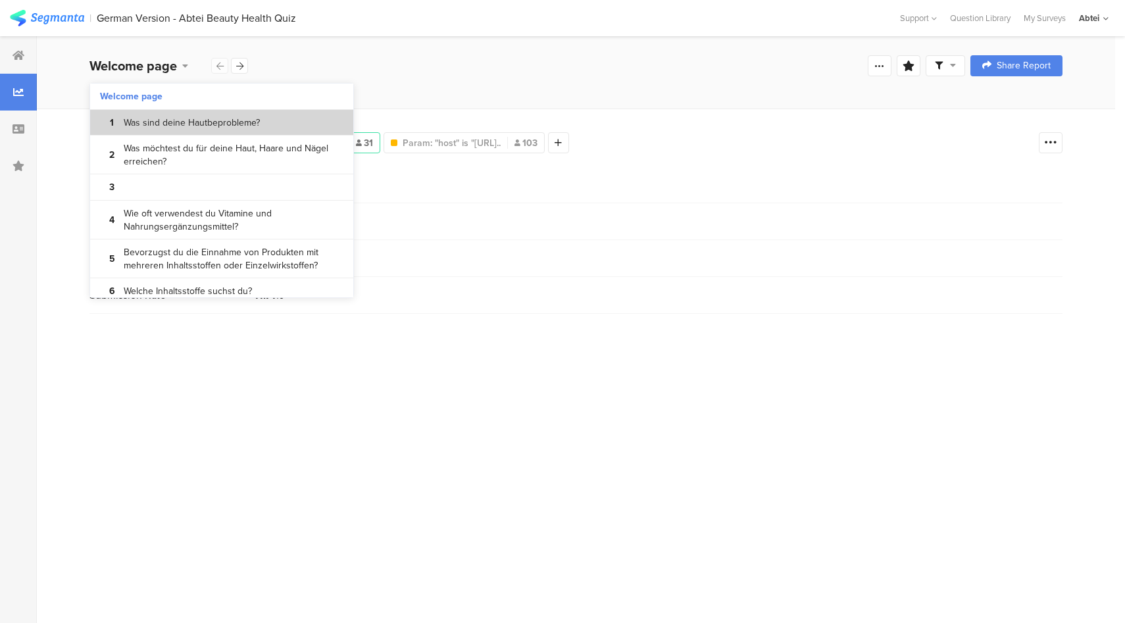
click at [195, 121] on bdi "Was sind deine Hautbeprobleme?" at bounding box center [192, 122] width 136 height 13
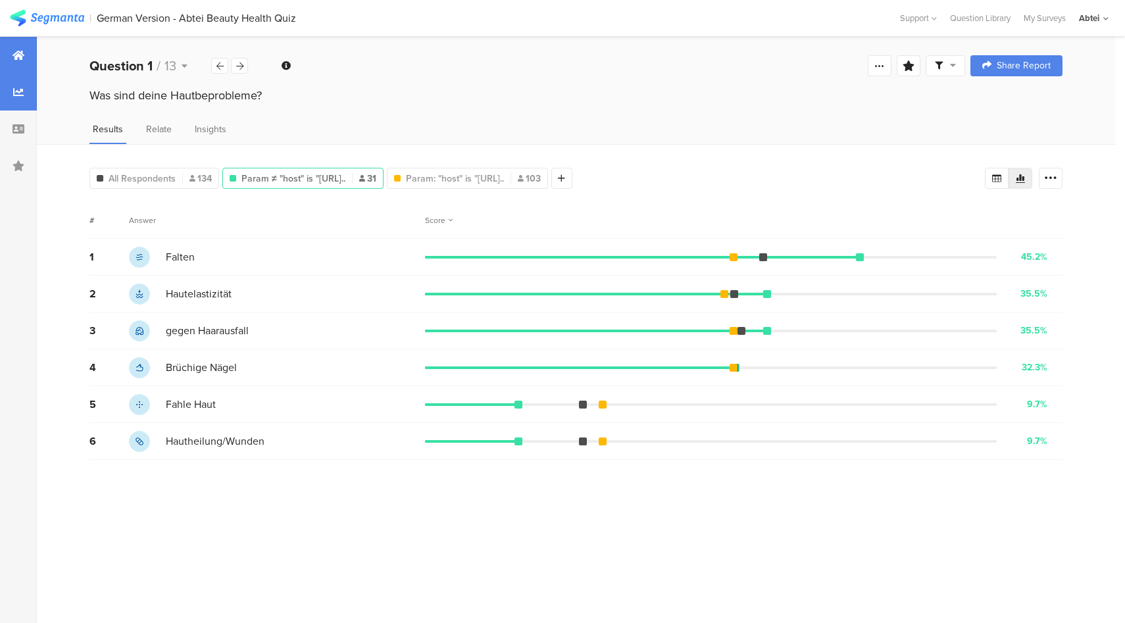
click at [14, 62] on div at bounding box center [18, 55] width 37 height 37
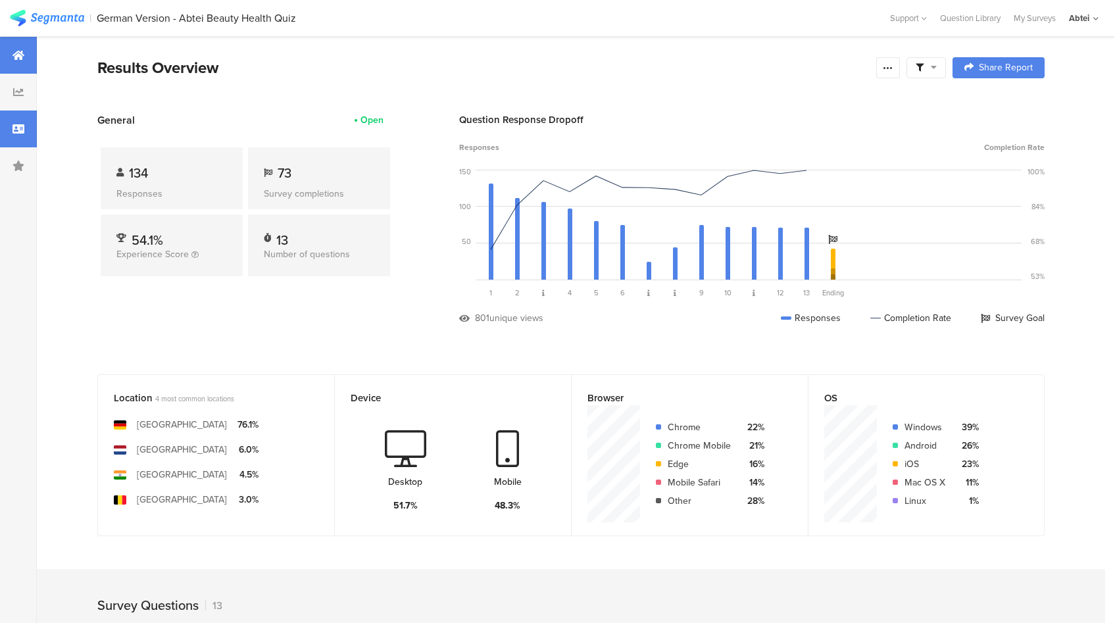
click at [9, 138] on div at bounding box center [18, 129] width 37 height 37
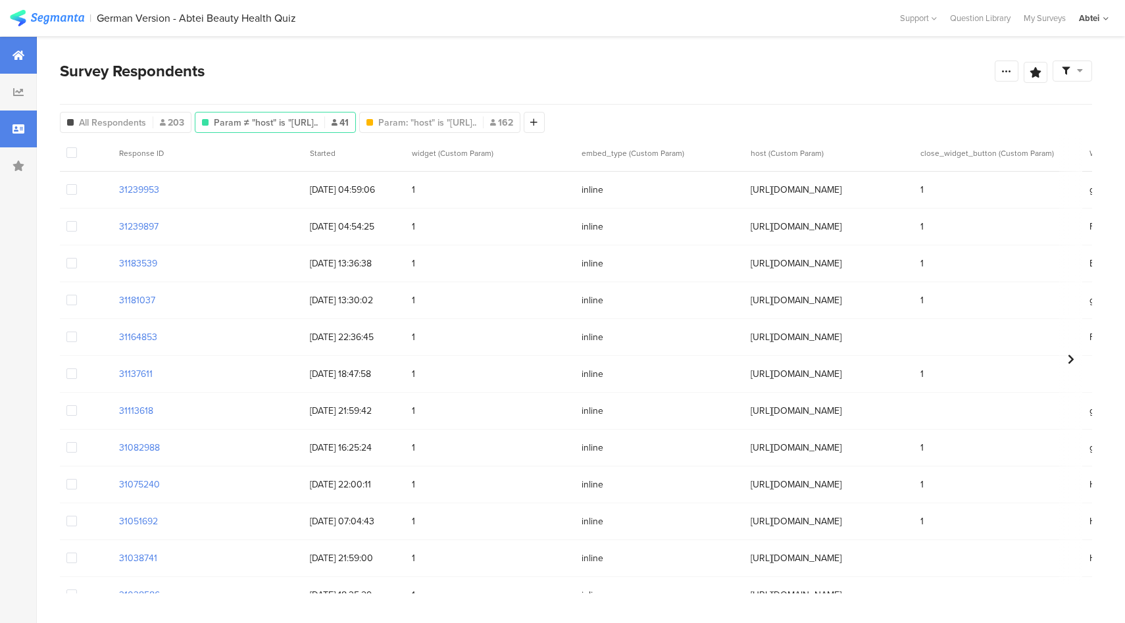
click at [20, 44] on div at bounding box center [18, 55] width 37 height 37
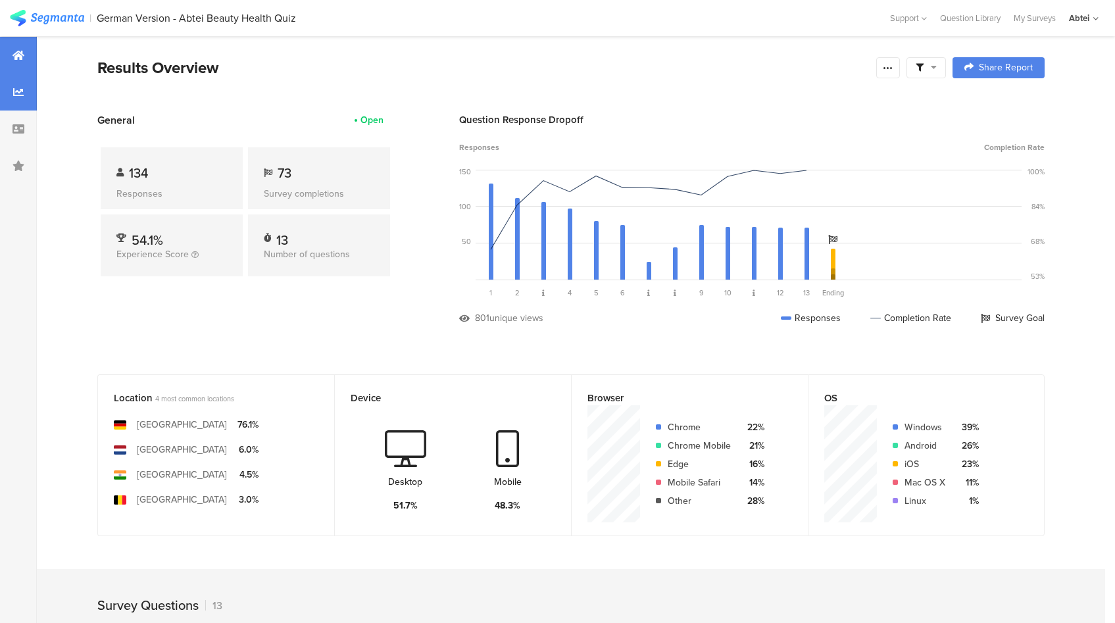
click at [18, 95] on icon at bounding box center [18, 92] width 11 height 11
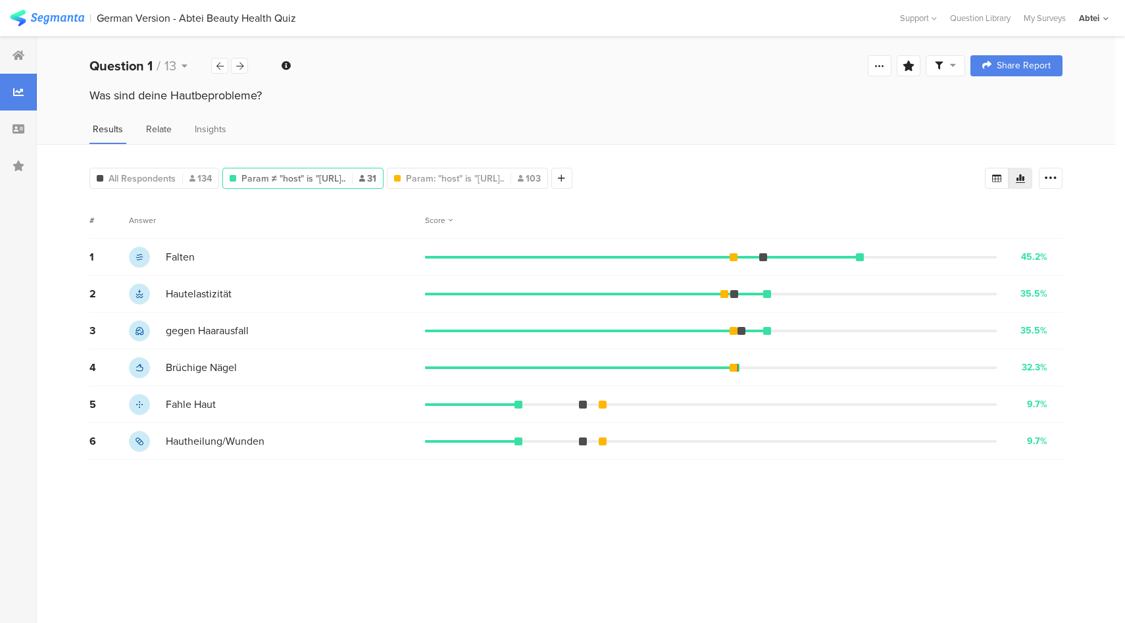
click at [157, 132] on span "Relate" at bounding box center [159, 129] width 26 height 14
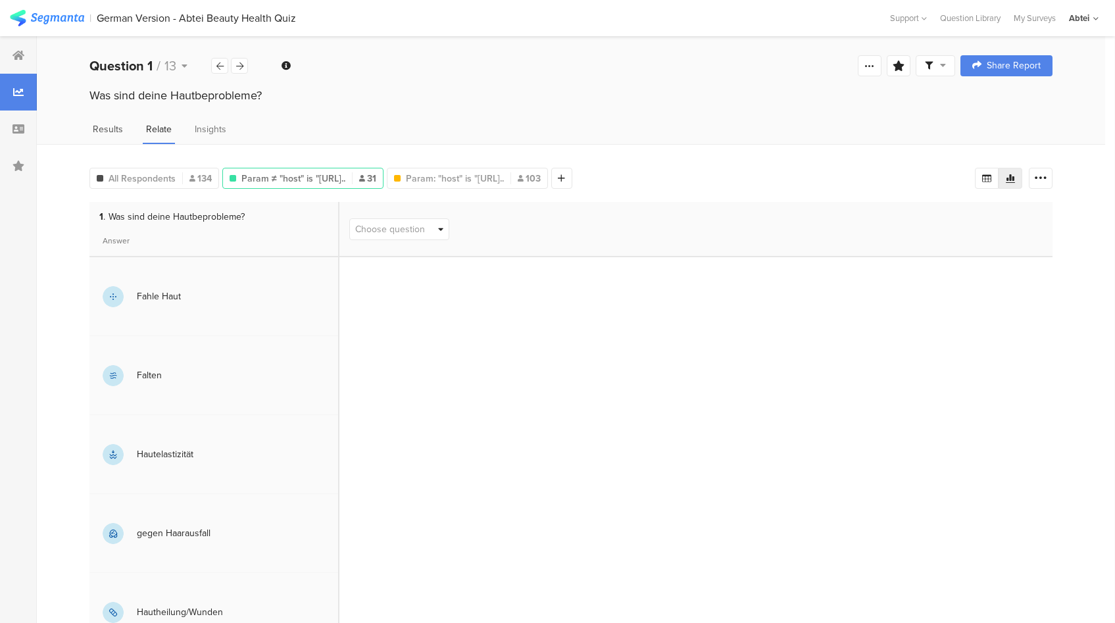
click at [108, 133] on span "Results" at bounding box center [108, 129] width 30 height 14
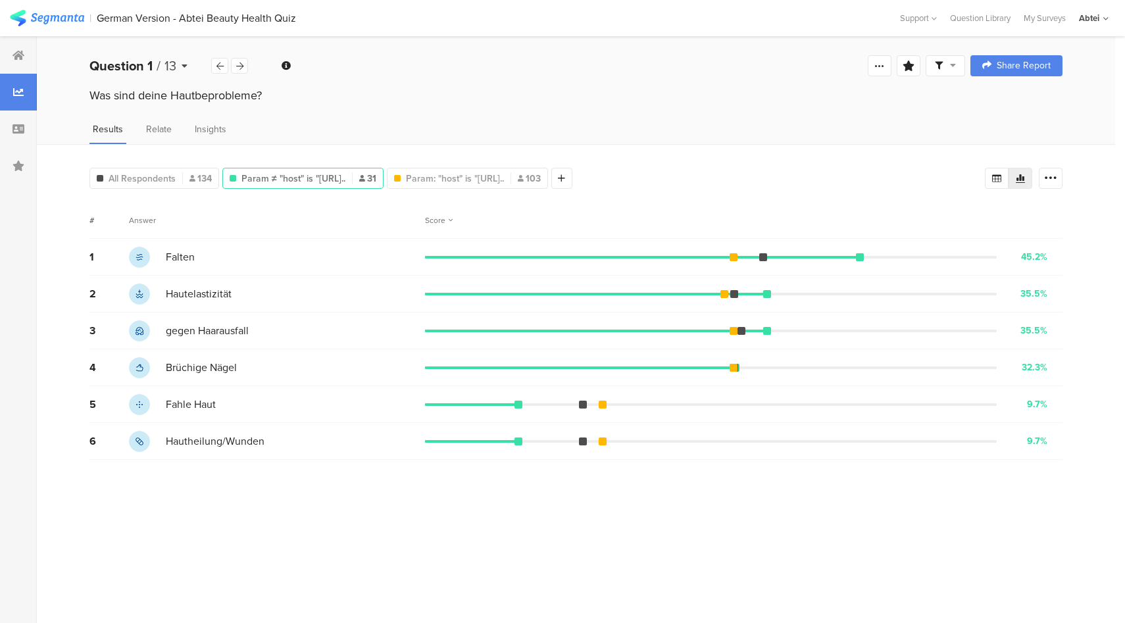
click at [128, 61] on b "Question 1" at bounding box center [120, 66] width 63 height 20
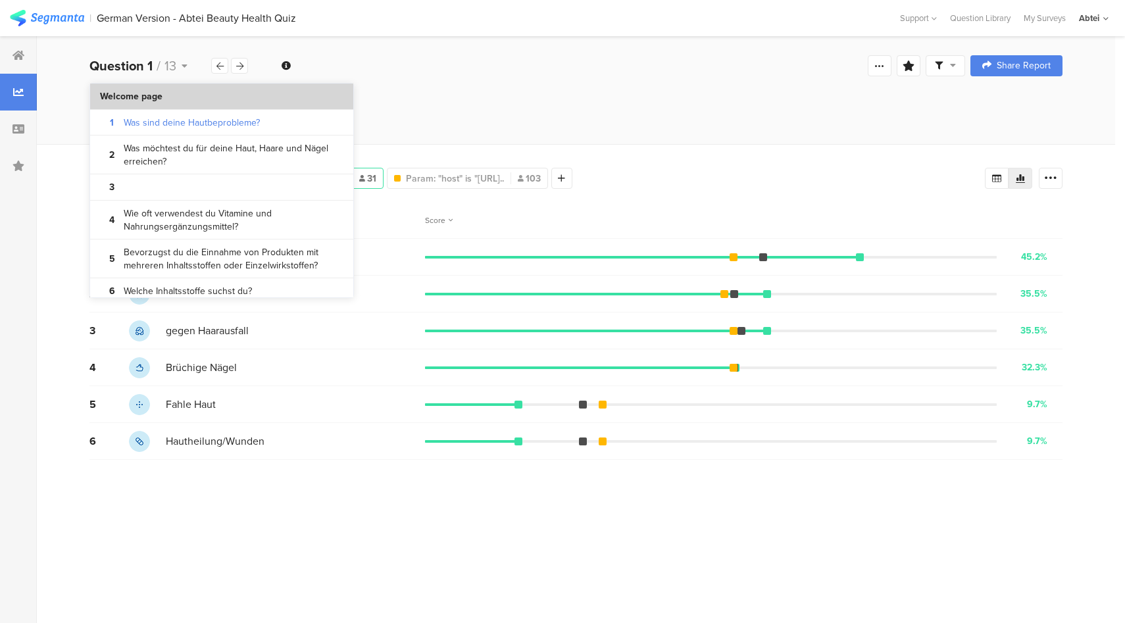
click at [173, 101] on section "Welcome page" at bounding box center [221, 97] width 263 height 26
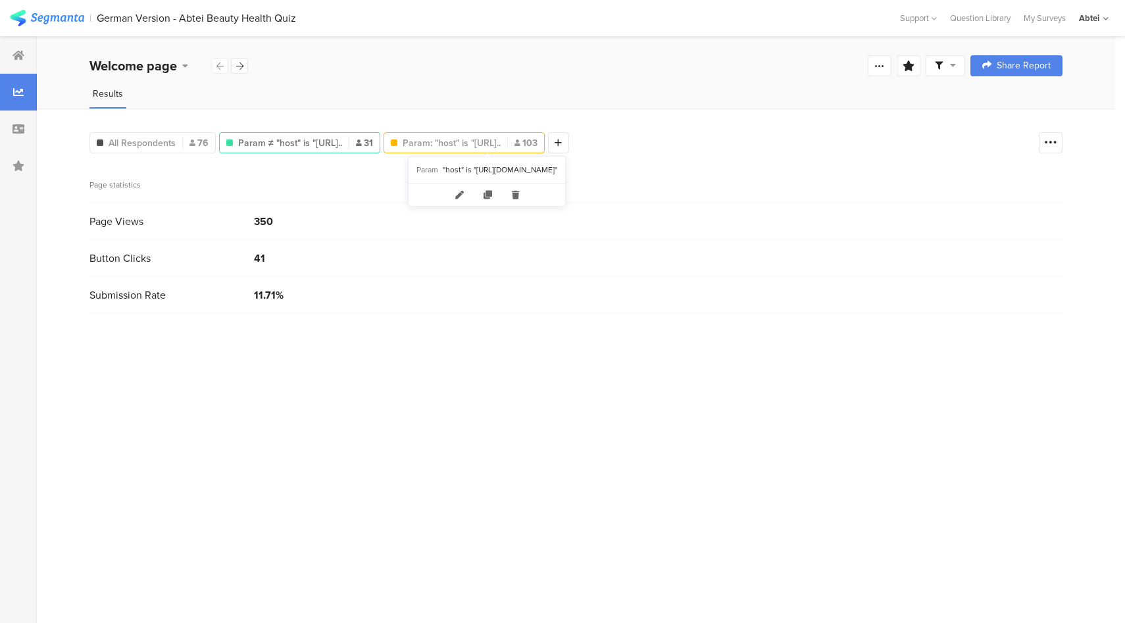
click at [493, 144] on span "Param: "host" is "[URL].." at bounding box center [452, 143] width 98 height 14
click at [143, 144] on span "All Respondents" at bounding box center [142, 143] width 67 height 14
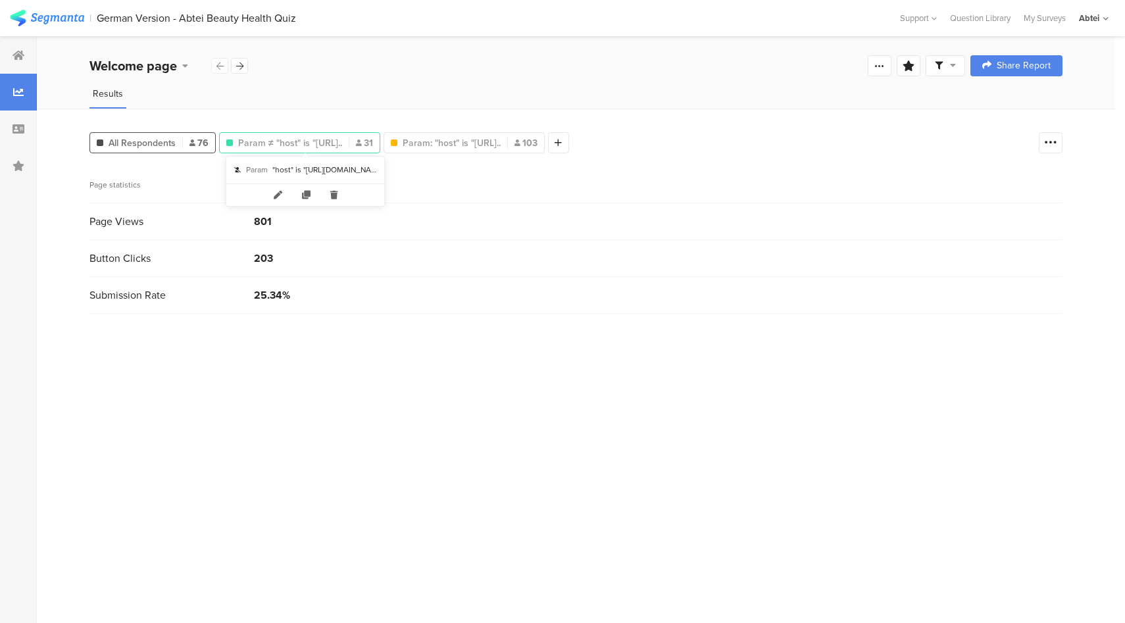
click at [309, 143] on span "Param ≠ "host" is "[URL].." at bounding box center [290, 143] width 104 height 14
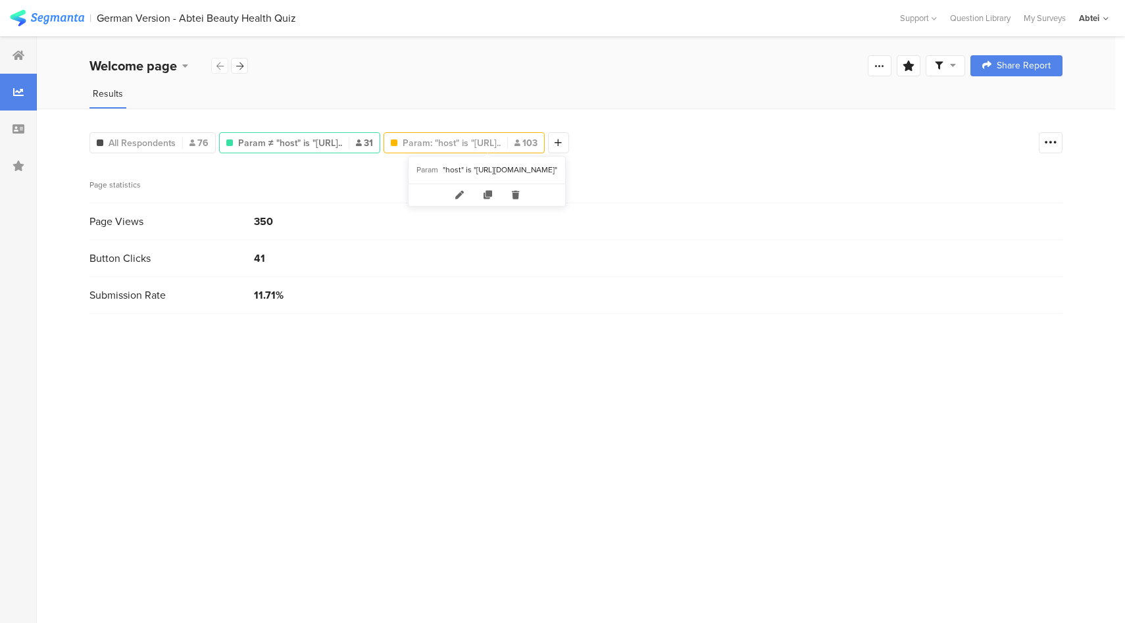
click at [454, 136] on span "Param: "host" is "[URL].." at bounding box center [452, 143] width 98 height 14
click at [23, 64] on div at bounding box center [18, 55] width 37 height 37
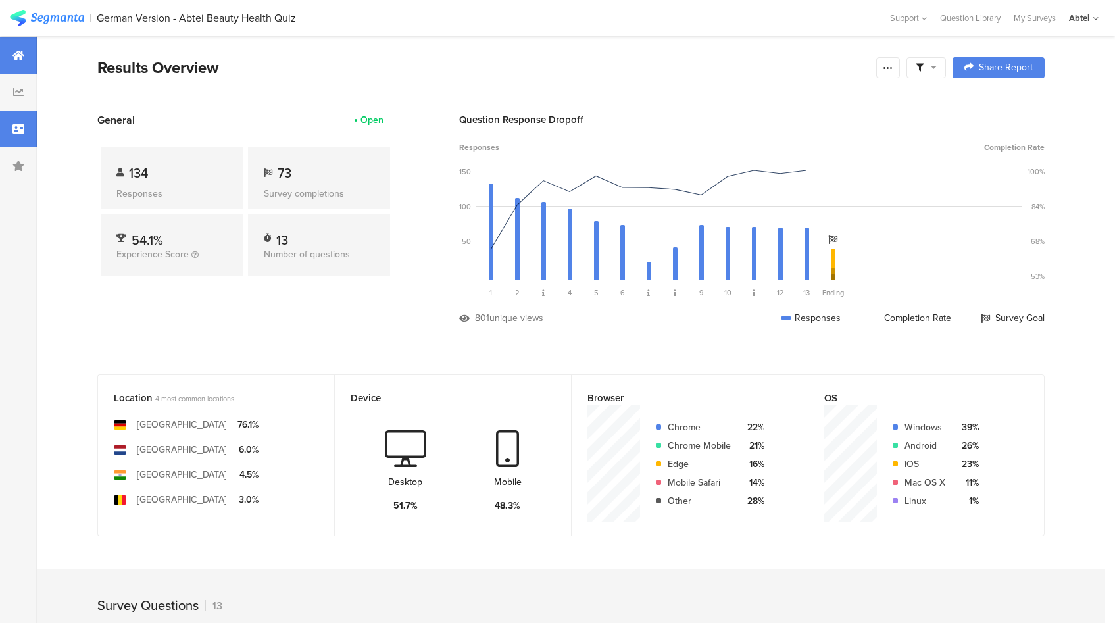
click at [22, 120] on div at bounding box center [18, 129] width 37 height 37
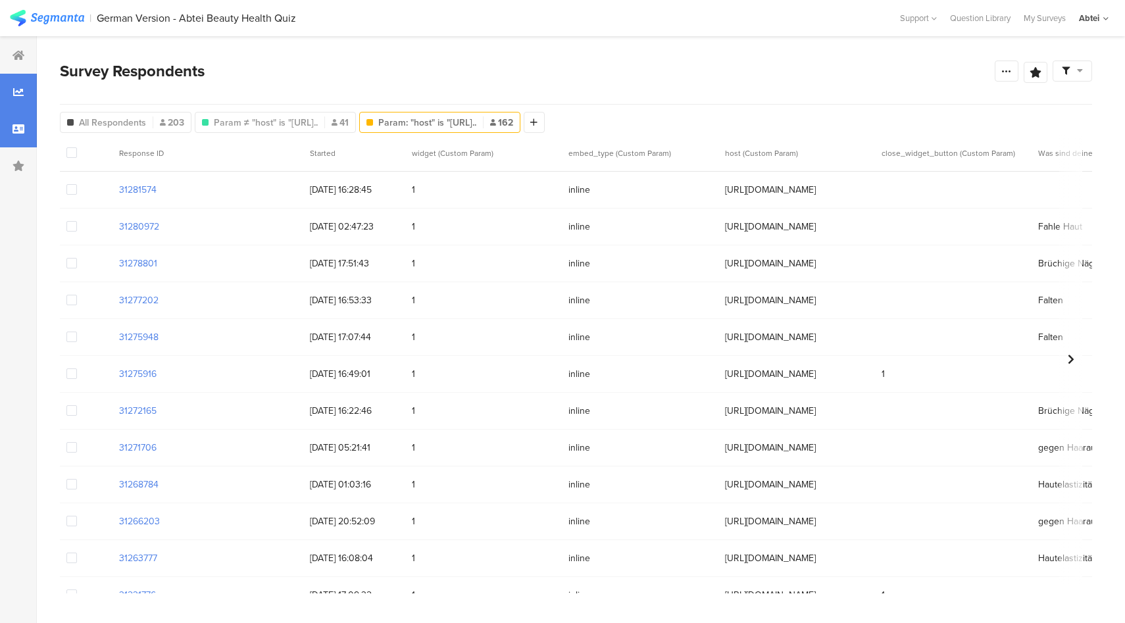
click at [5, 97] on div at bounding box center [18, 92] width 37 height 37
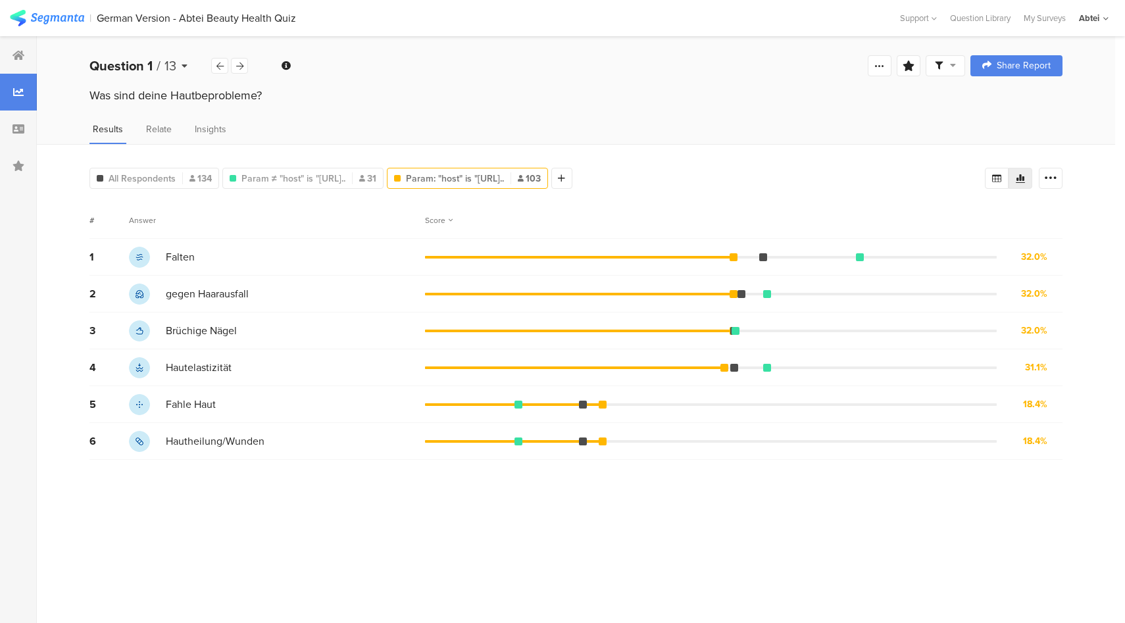
click at [172, 72] on span "13" at bounding box center [170, 66] width 12 height 20
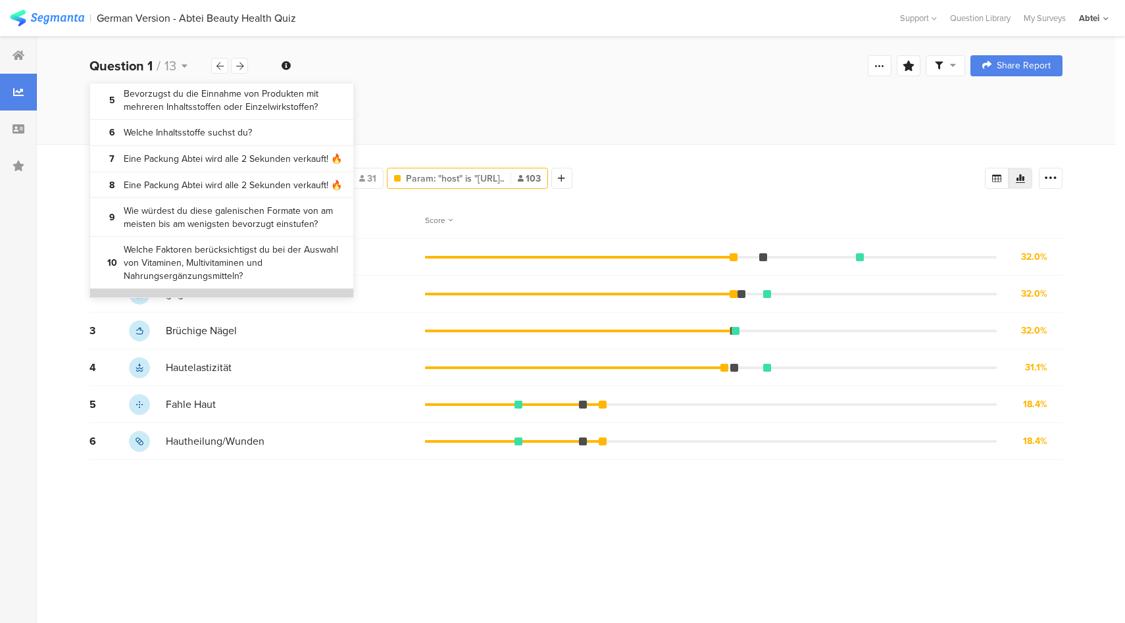
scroll to position [280, 0]
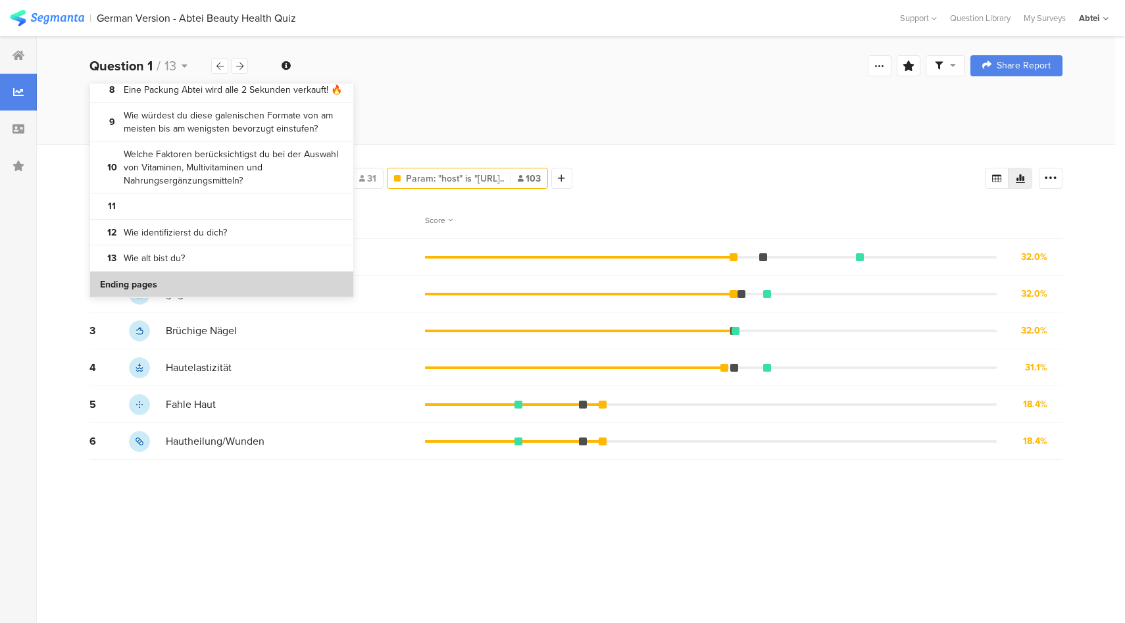
click at [182, 282] on section "Ending pages" at bounding box center [221, 285] width 263 height 26
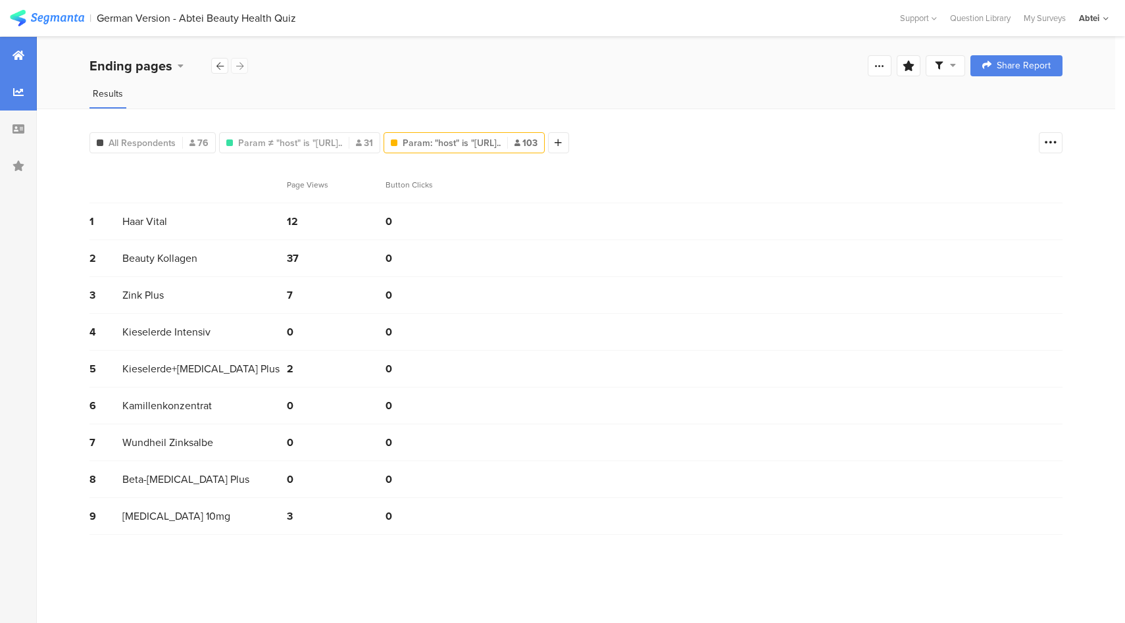
click at [20, 64] on div at bounding box center [18, 55] width 37 height 37
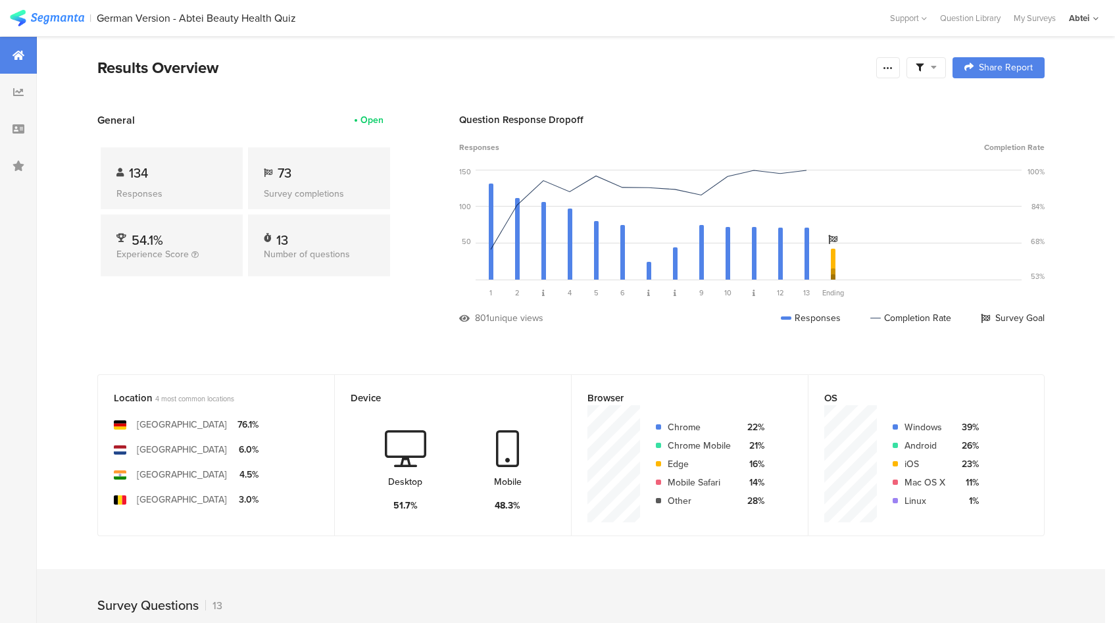
click at [701, 323] on div "Question Response Dropoff Responses Completion Rate 150 100 50 0 Sorry, your br…" at bounding box center [752, 229] width 586 height 232
click at [23, 122] on div at bounding box center [18, 129] width 37 height 37
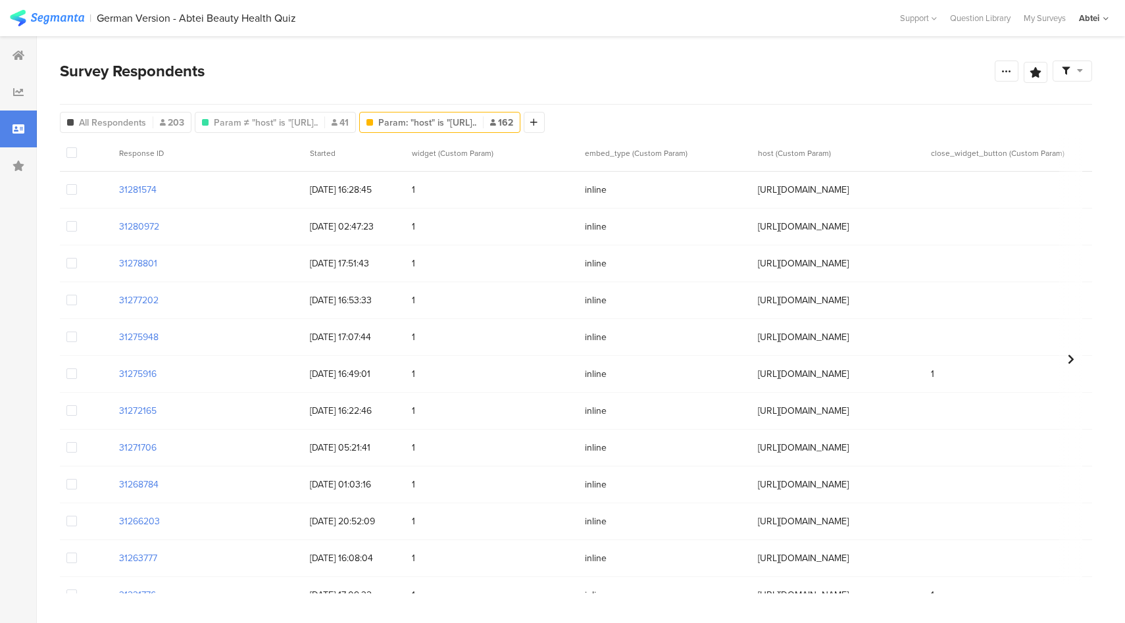
click at [693, 96] on div "Survey Respondents Confidence Level 95 % Preview survey Edit survey Export Resu…" at bounding box center [576, 81] width 1032 height 45
click at [15, 87] on icon at bounding box center [18, 92] width 11 height 11
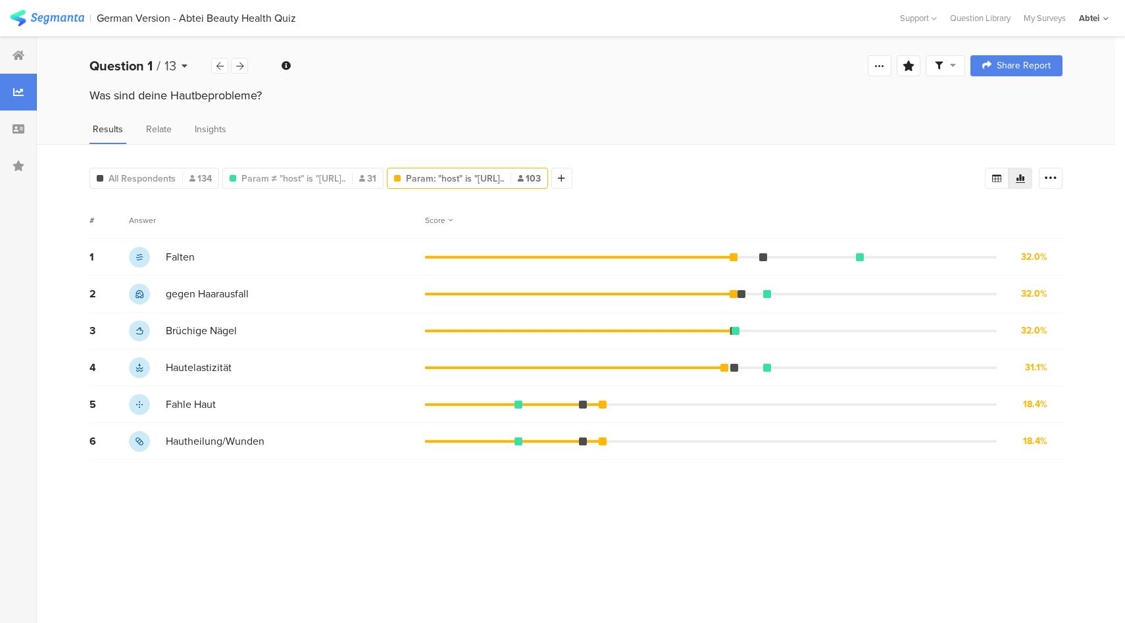
click at [161, 74] on div "Question 1 / 13" at bounding box center [150, 66] width 122 height 20
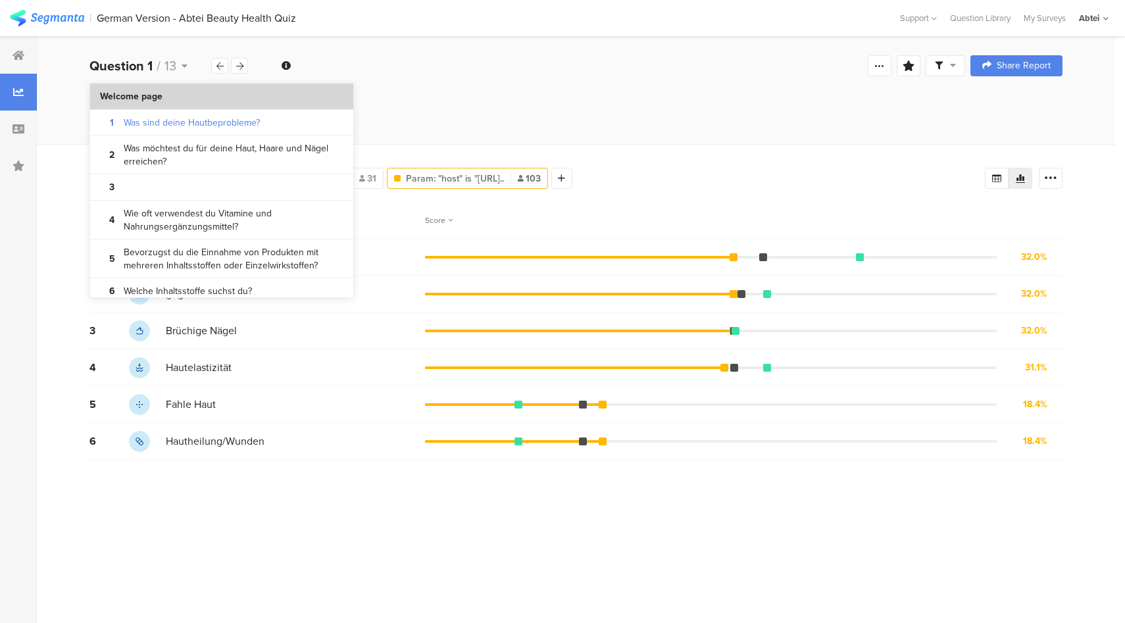
click at [161, 100] on b "Welcome page" at bounding box center [131, 96] width 63 height 13
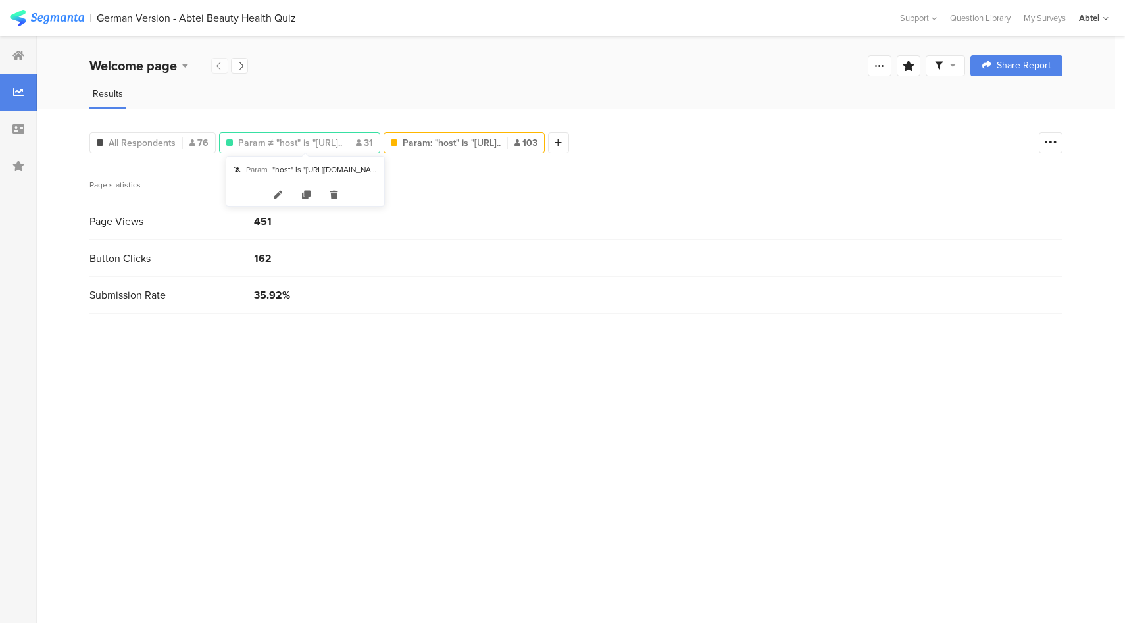
click at [292, 138] on span "Param ≠ "host" is "[URL].." at bounding box center [290, 143] width 104 height 14
click at [16, 131] on icon at bounding box center [19, 129] width 12 height 11
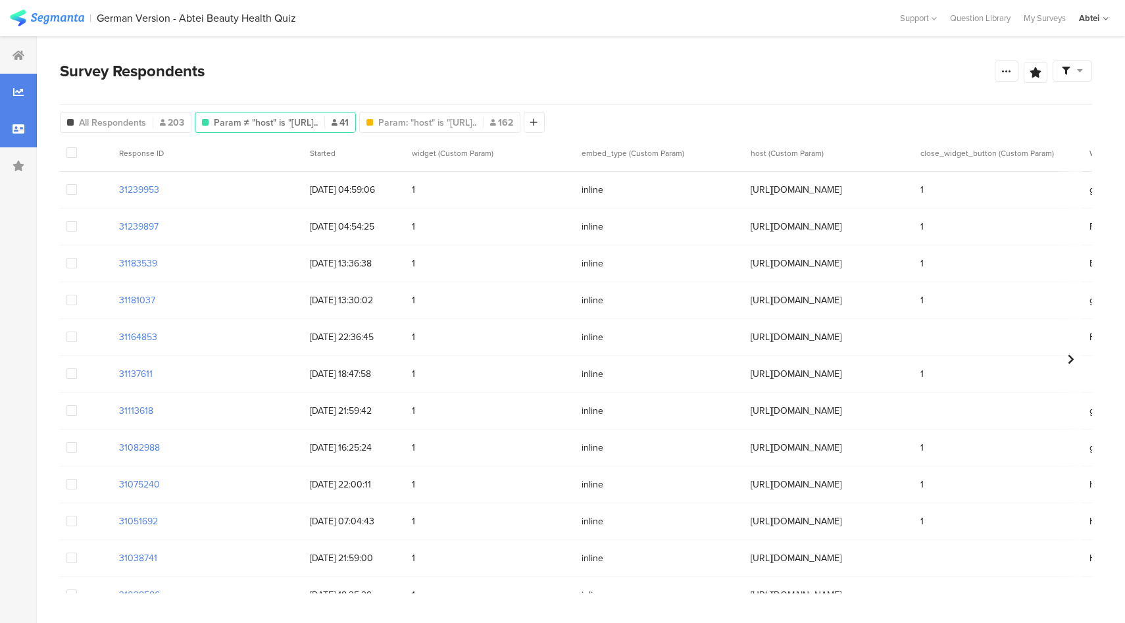
click at [11, 82] on div at bounding box center [18, 92] width 37 height 37
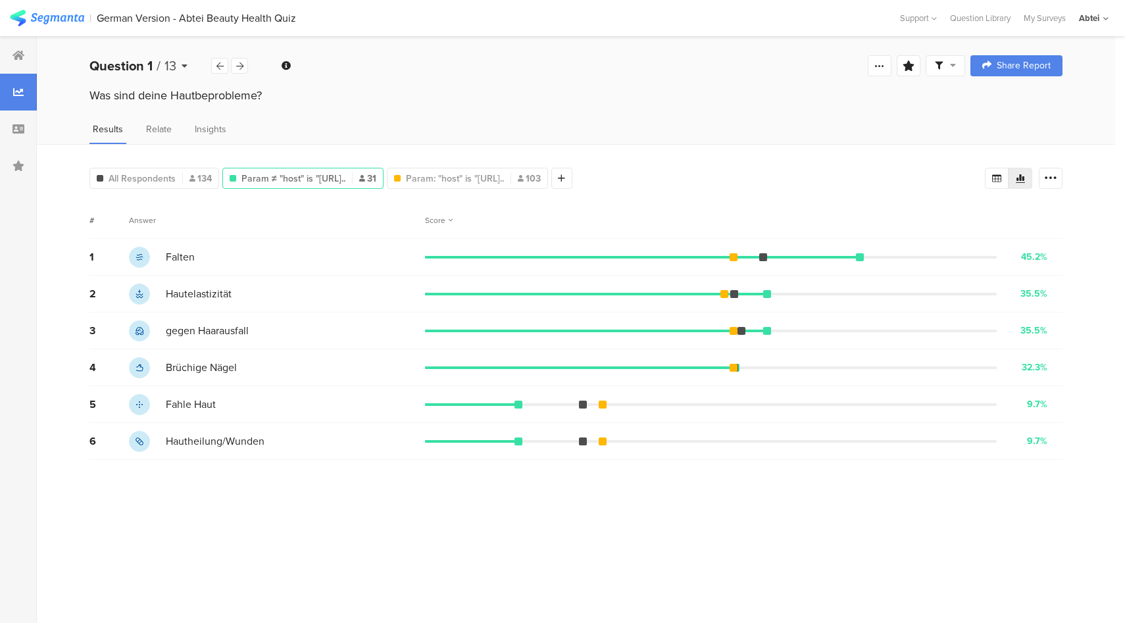
click at [169, 66] on span "13" at bounding box center [170, 66] width 12 height 20
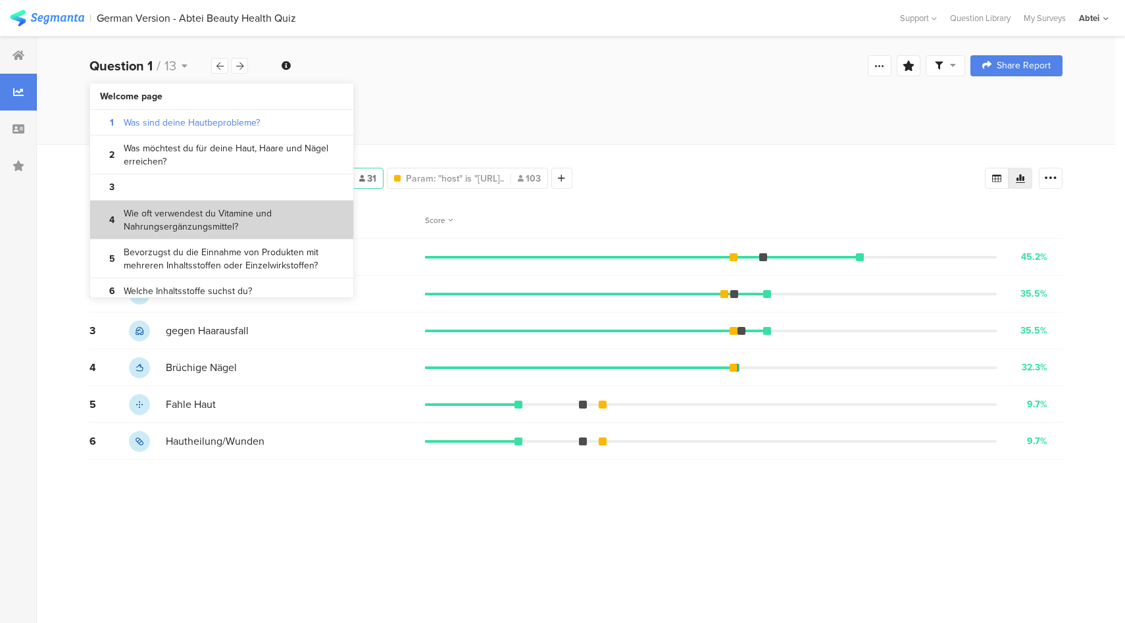
scroll to position [280, 0]
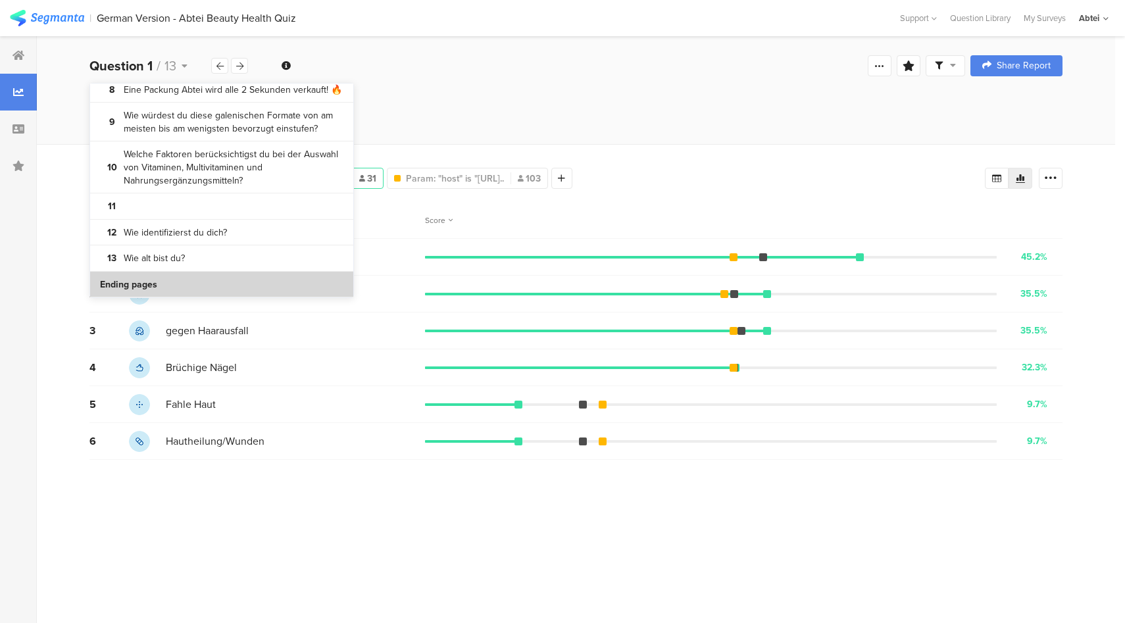
click at [180, 281] on section "Ending pages" at bounding box center [221, 285] width 263 height 26
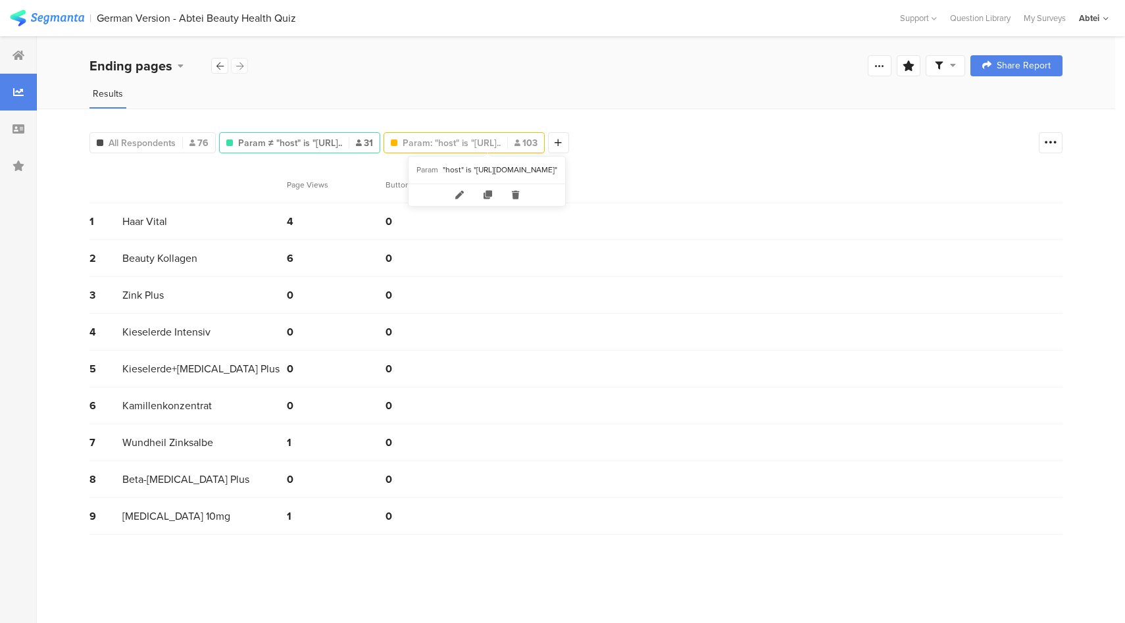
click at [479, 145] on span "Param: "host" is "[URL].." at bounding box center [452, 143] width 98 height 14
click at [326, 137] on span "Param ≠ "host" is "[URL].." at bounding box center [290, 143] width 104 height 14
click at [476, 141] on span "Param: "host" is "[URL].." at bounding box center [452, 143] width 98 height 14
click at [13, 54] on icon at bounding box center [19, 55] width 12 height 11
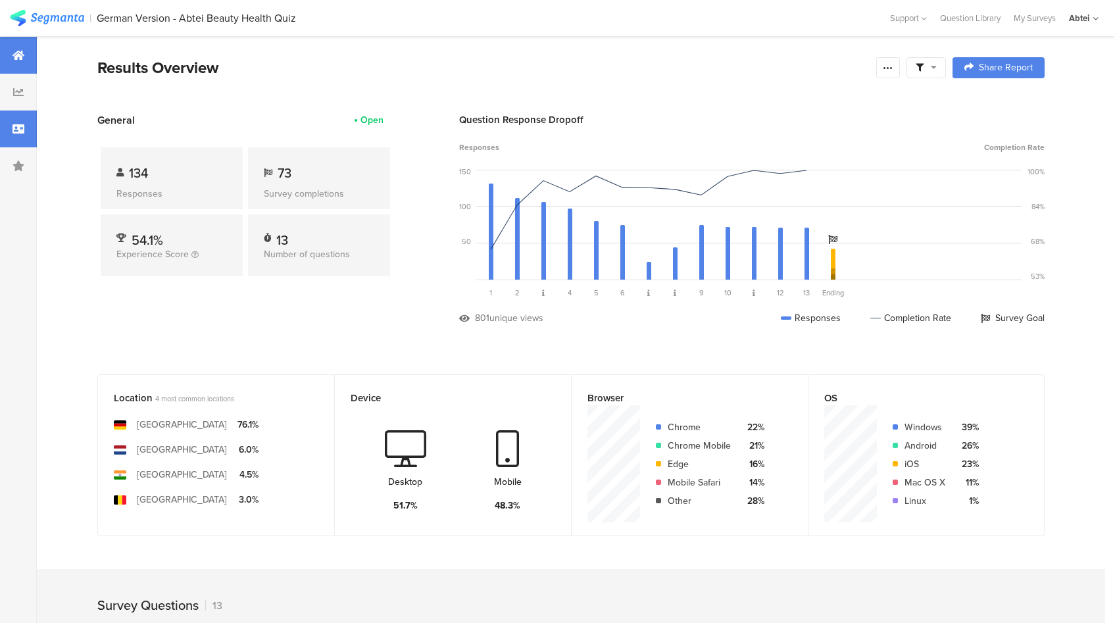
click at [15, 135] on div at bounding box center [18, 129] width 37 height 37
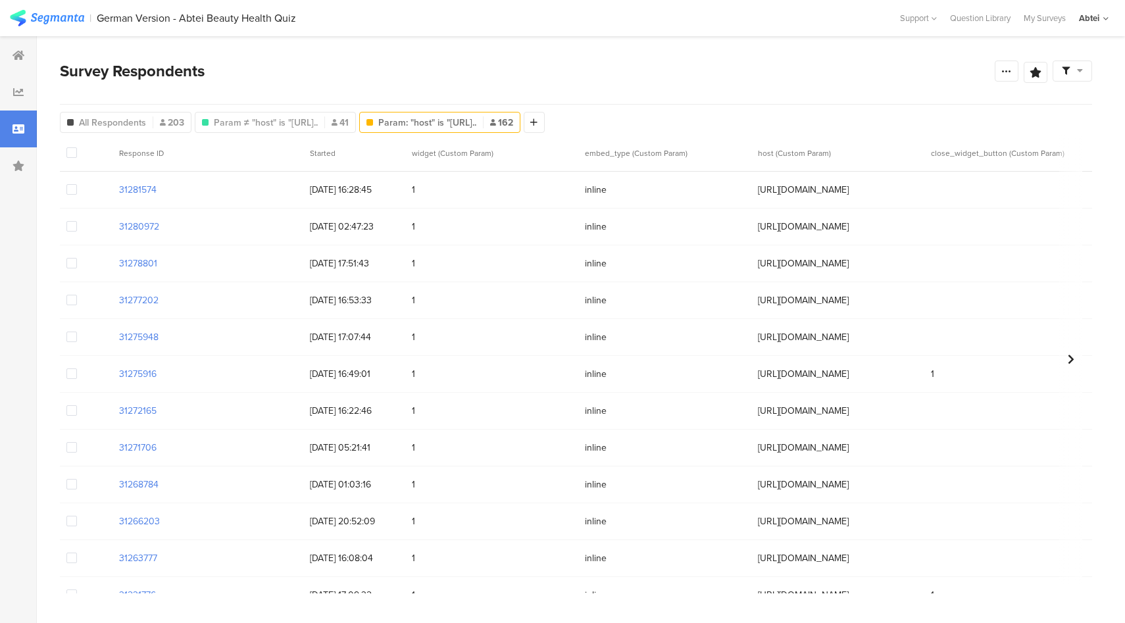
click at [295, 134] on div "All Respondents 203 Param "host" is "[URL][DOMAIN_NAME]" Param ≠ "host" is "[UR…" at bounding box center [576, 120] width 1032 height 30
click at [297, 124] on span "Param ≠ "host" is "[URL].." at bounding box center [266, 123] width 104 height 14
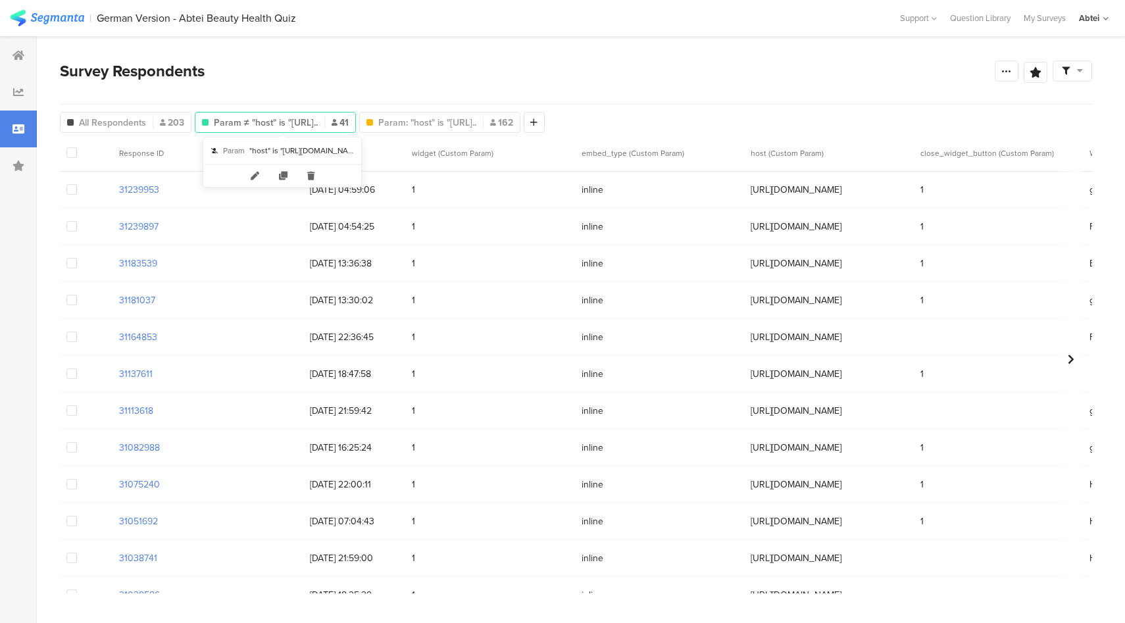
click at [318, 126] on span "Param ≠ "host" is "[URL].." at bounding box center [266, 123] width 104 height 14
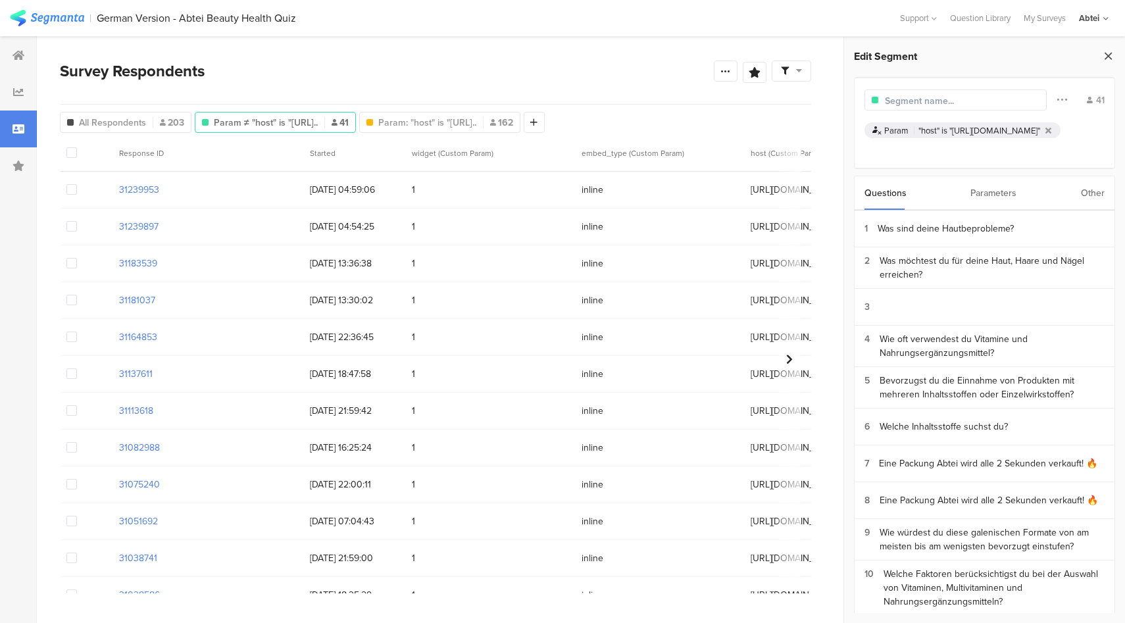
click at [1106, 56] on icon at bounding box center [1108, 56] width 14 height 18
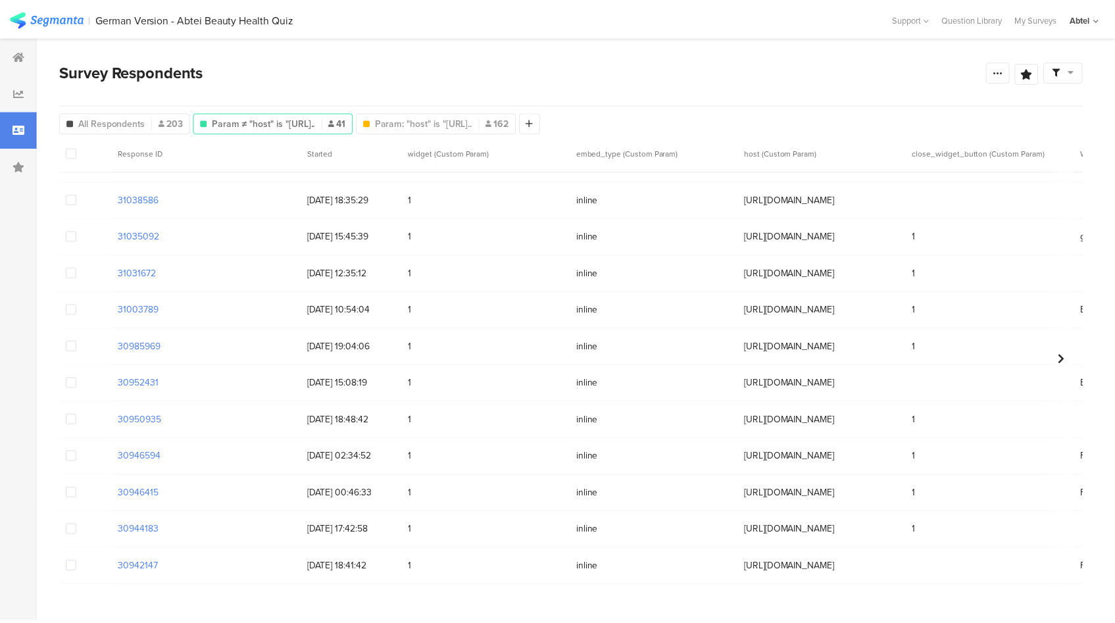
scroll to position [634, 0]
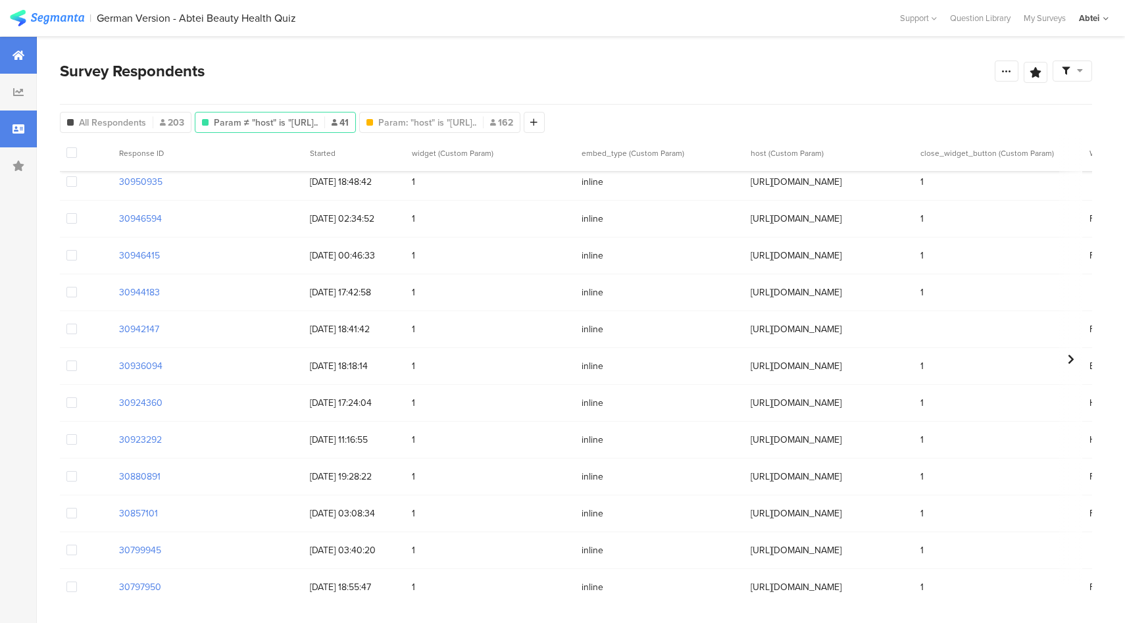
click at [22, 57] on icon at bounding box center [19, 55] width 12 height 11
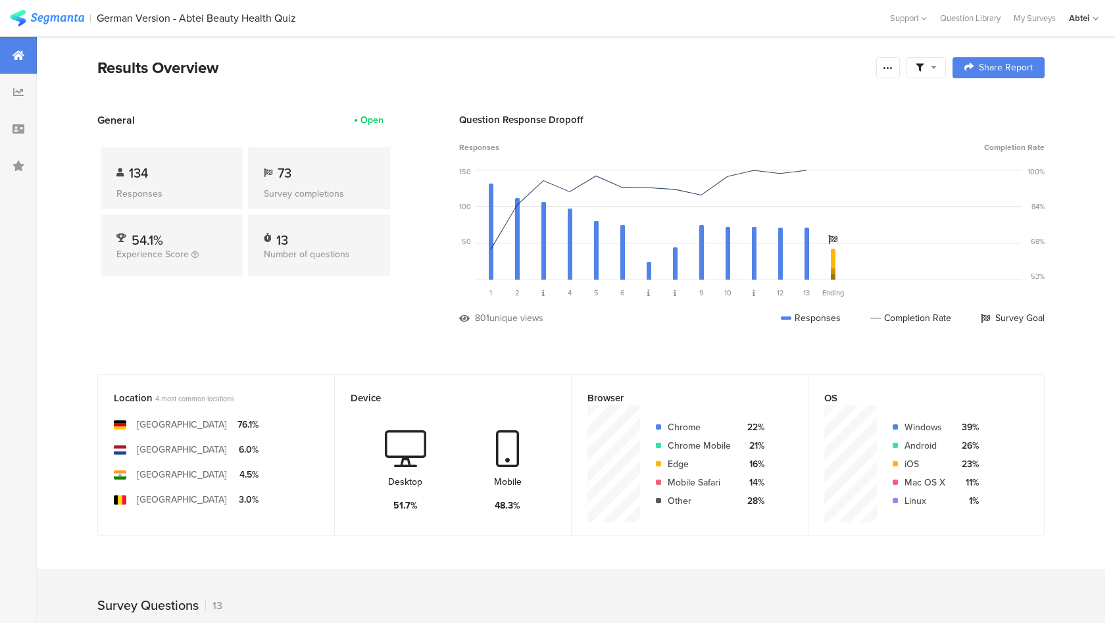
click at [628, 339] on div "Question Response Dropoff Responses Completion Rate 150 100 50 0 Sorry, your br…" at bounding box center [752, 229] width 586 height 232
click at [497, 316] on div "unique views" at bounding box center [516, 318] width 54 height 14
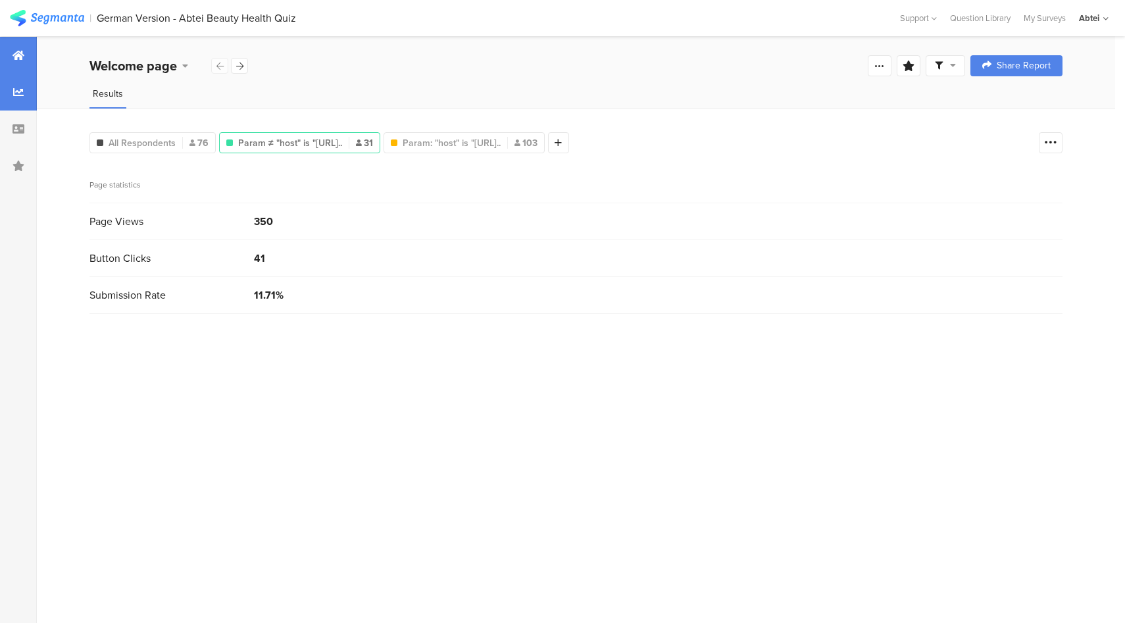
click at [19, 48] on div at bounding box center [18, 55] width 37 height 37
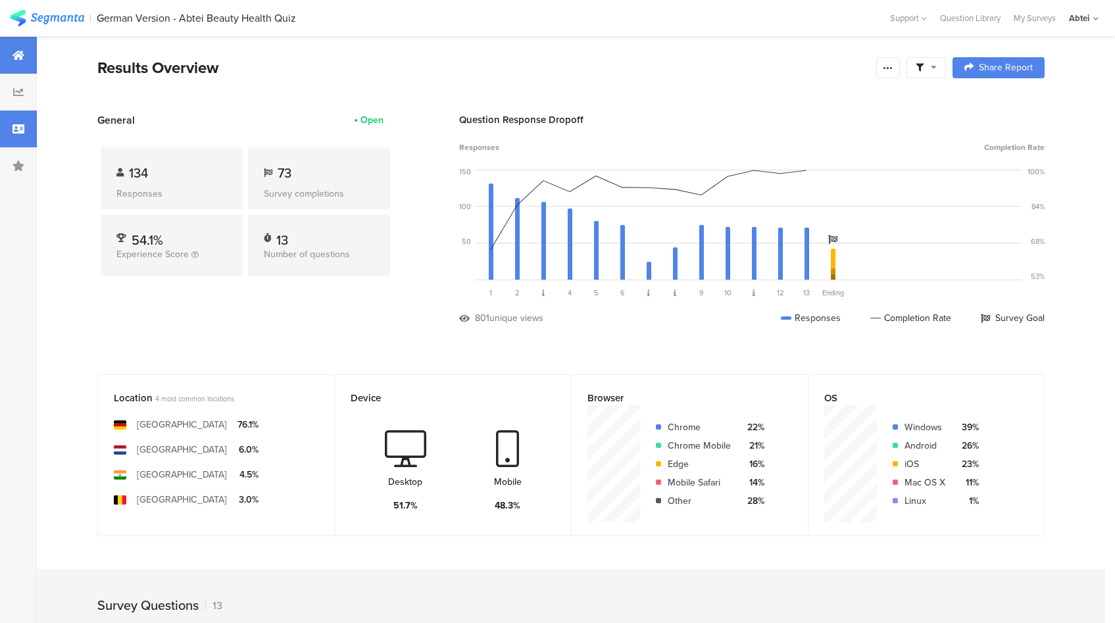
click at [5, 130] on div at bounding box center [18, 129] width 37 height 37
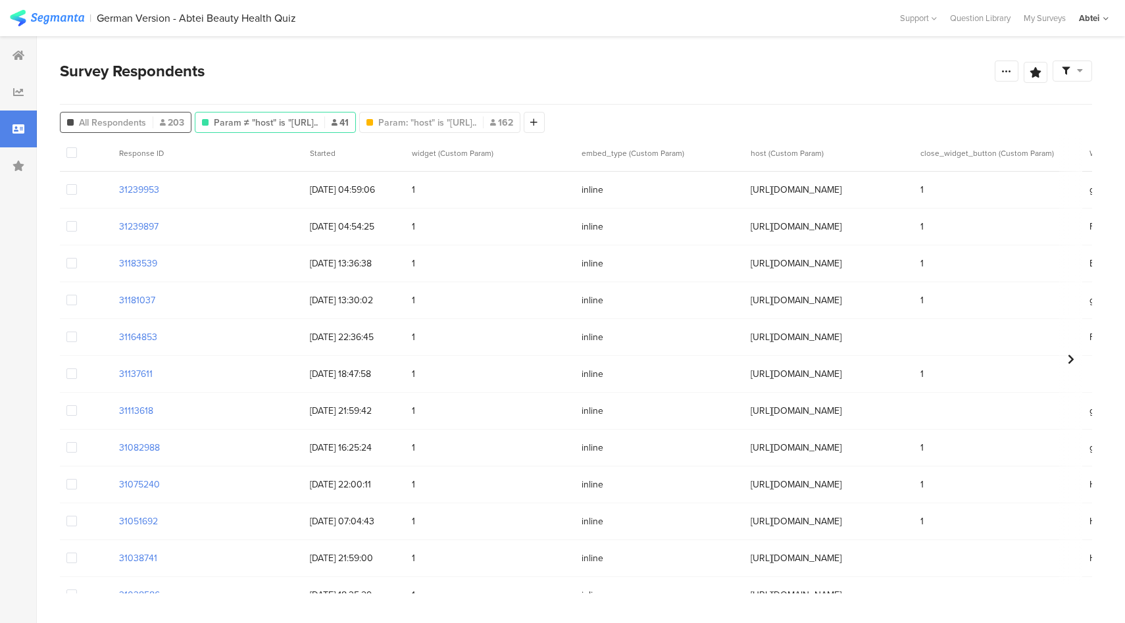
click at [140, 126] on span "All Respondents" at bounding box center [112, 123] width 67 height 14
click at [24, 59] on icon at bounding box center [19, 55] width 12 height 11
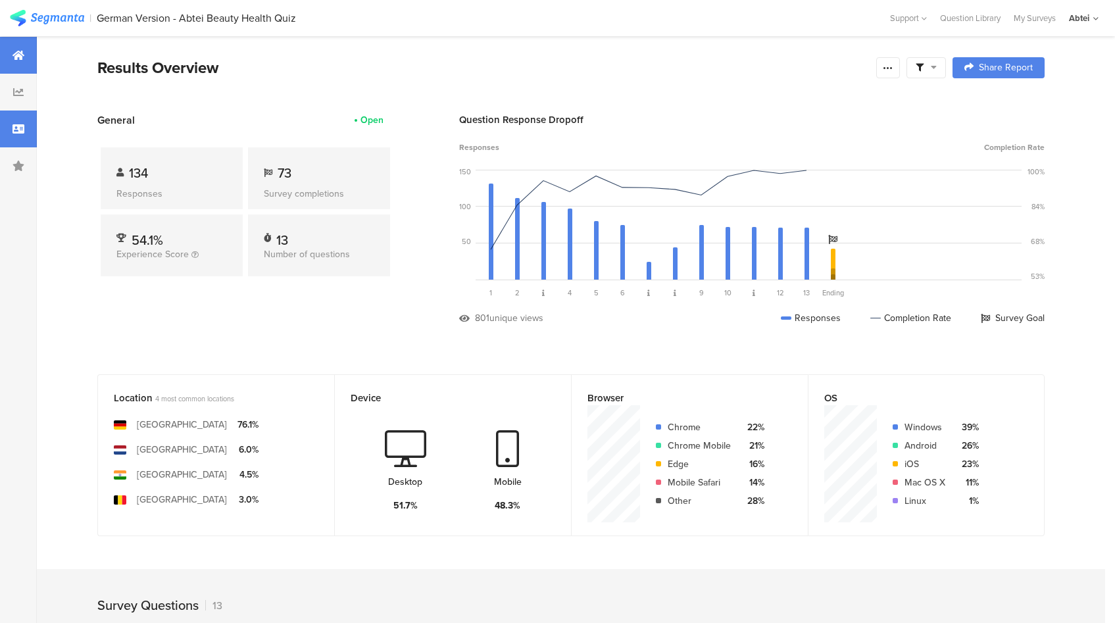
click at [31, 118] on div at bounding box center [18, 129] width 37 height 37
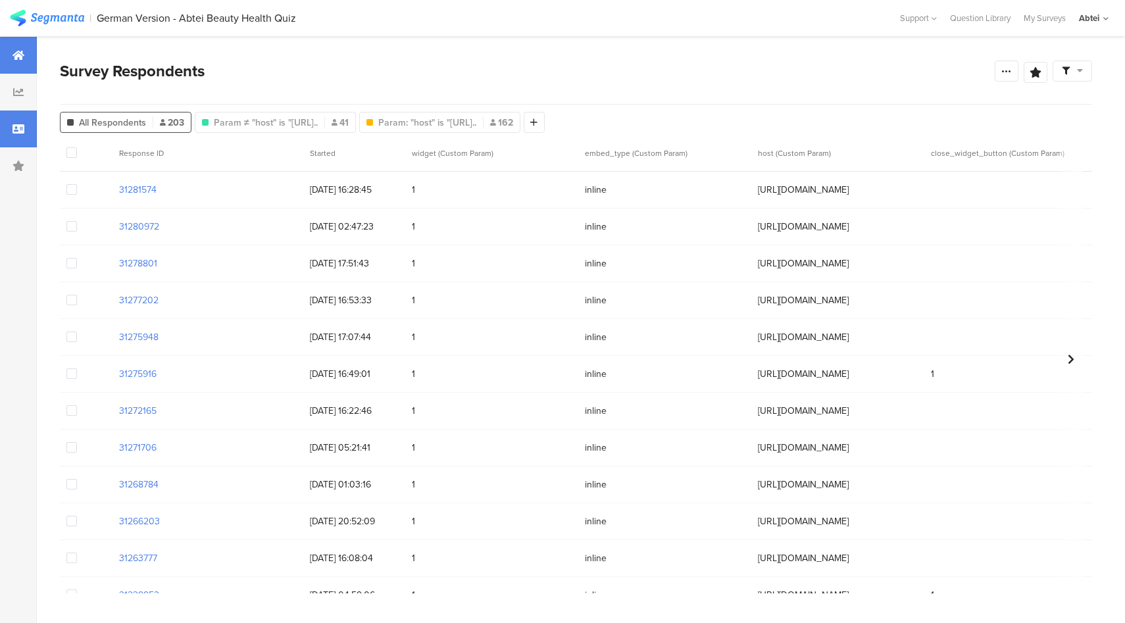
click at [25, 59] on div at bounding box center [18, 55] width 37 height 37
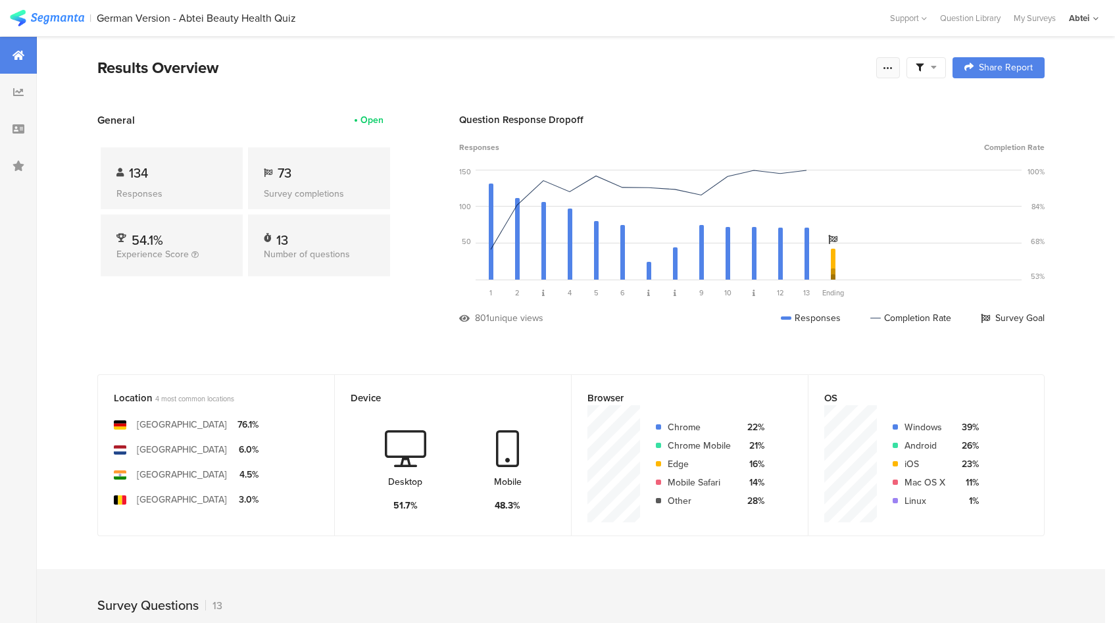
click at [893, 65] on icon at bounding box center [888, 68] width 11 height 11
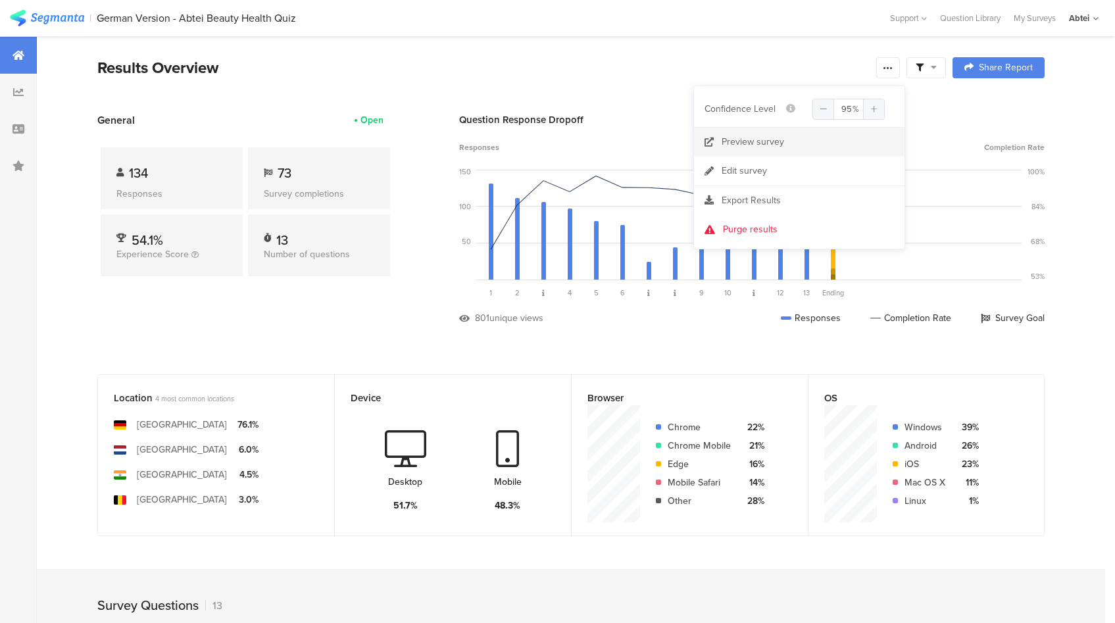
click at [782, 143] on div "Preview survey" at bounding box center [753, 142] width 63 height 13
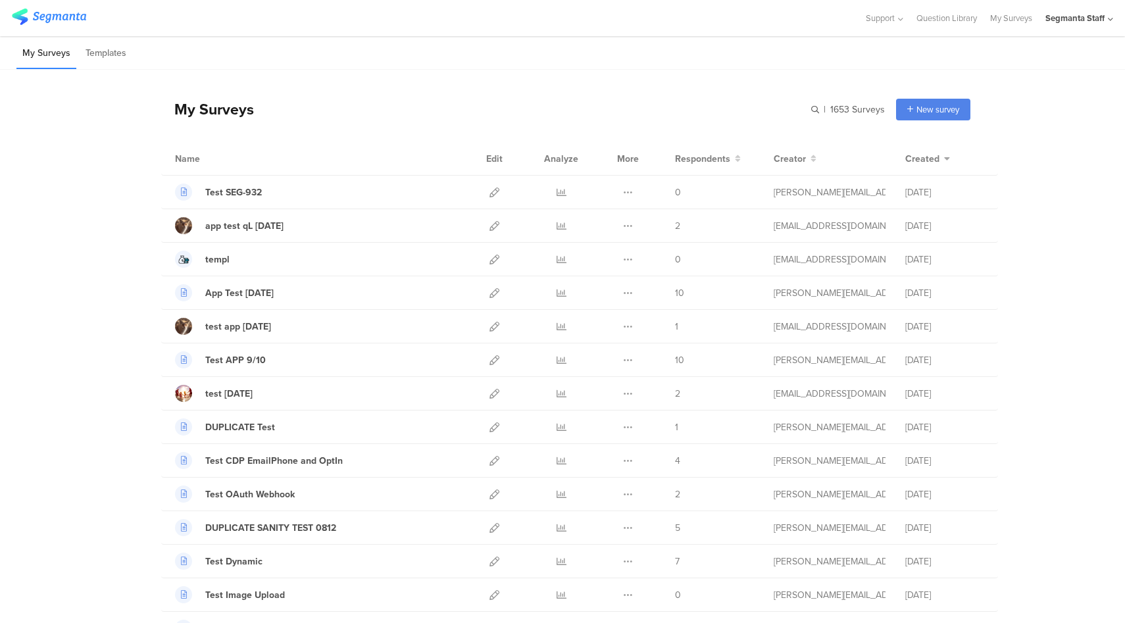
click at [1056, 14] on div "Segmanta Staff" at bounding box center [1074, 18] width 59 height 13
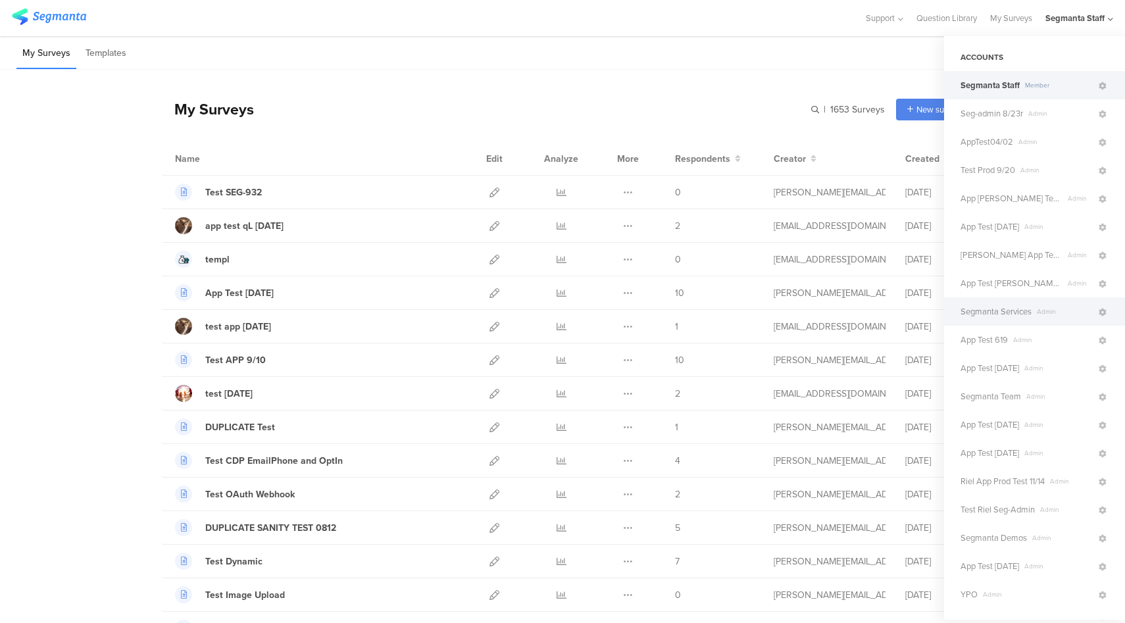
click at [1016, 311] on span "Segmanta Services" at bounding box center [996, 311] width 71 height 13
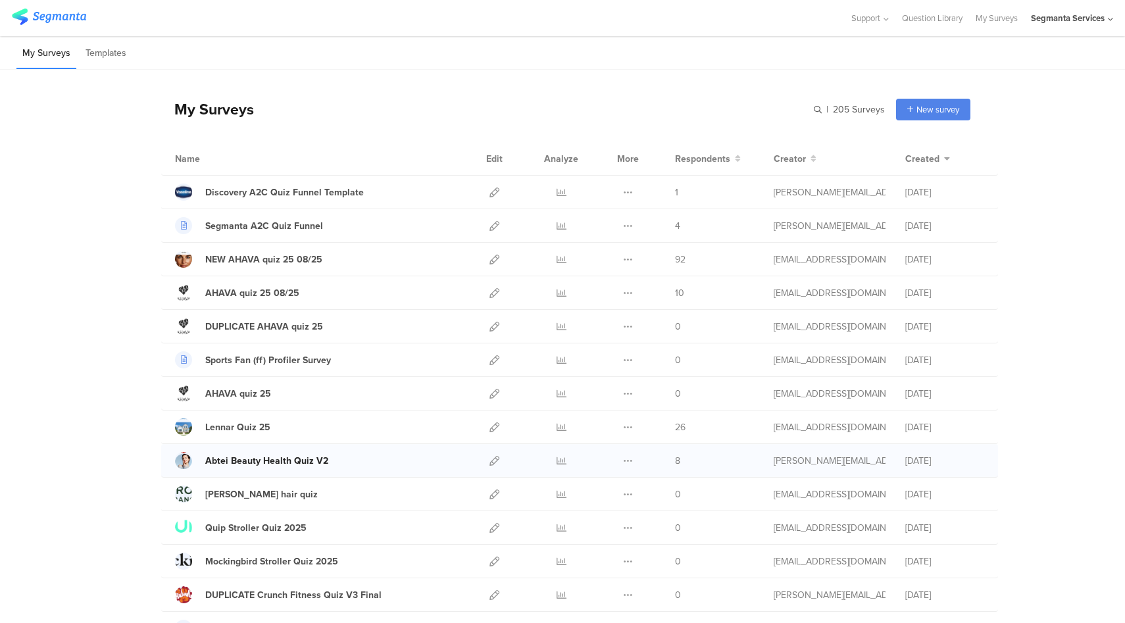
click at [278, 463] on div "Abtei Beauty Health Quiz V2" at bounding box center [266, 461] width 123 height 14
click at [274, 460] on div "Abtei Beauty Health Quiz V2" at bounding box center [266, 461] width 123 height 14
